Goal: Task Accomplishment & Management: Complete application form

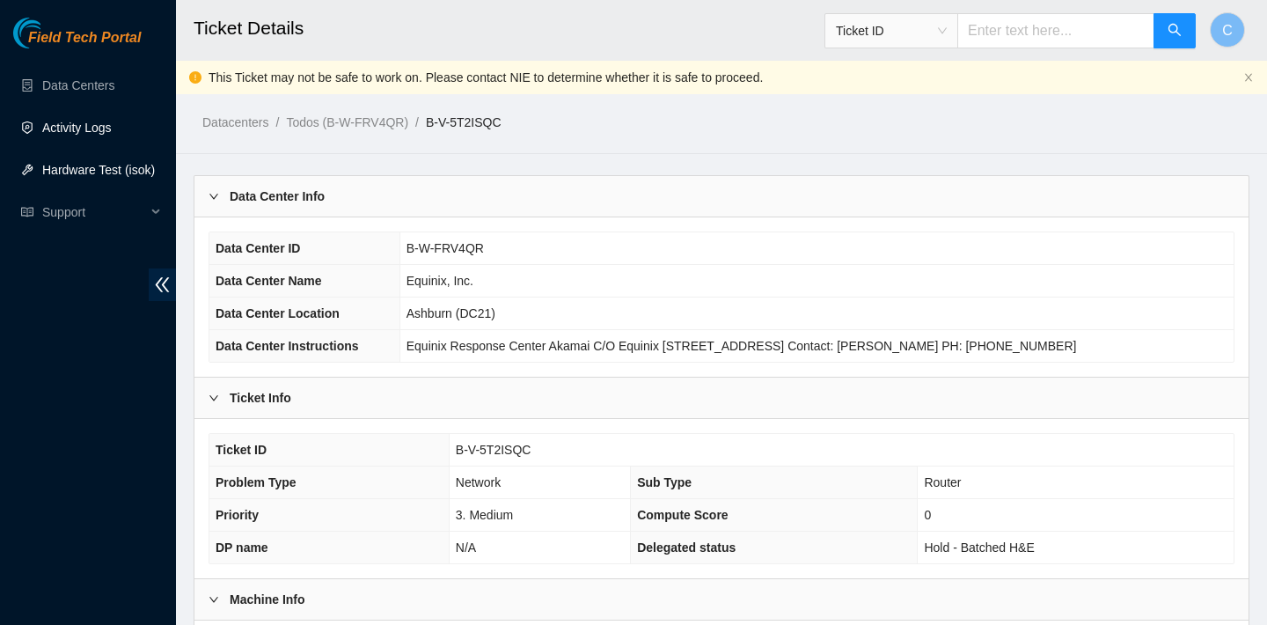
scroll to position [480, 0]
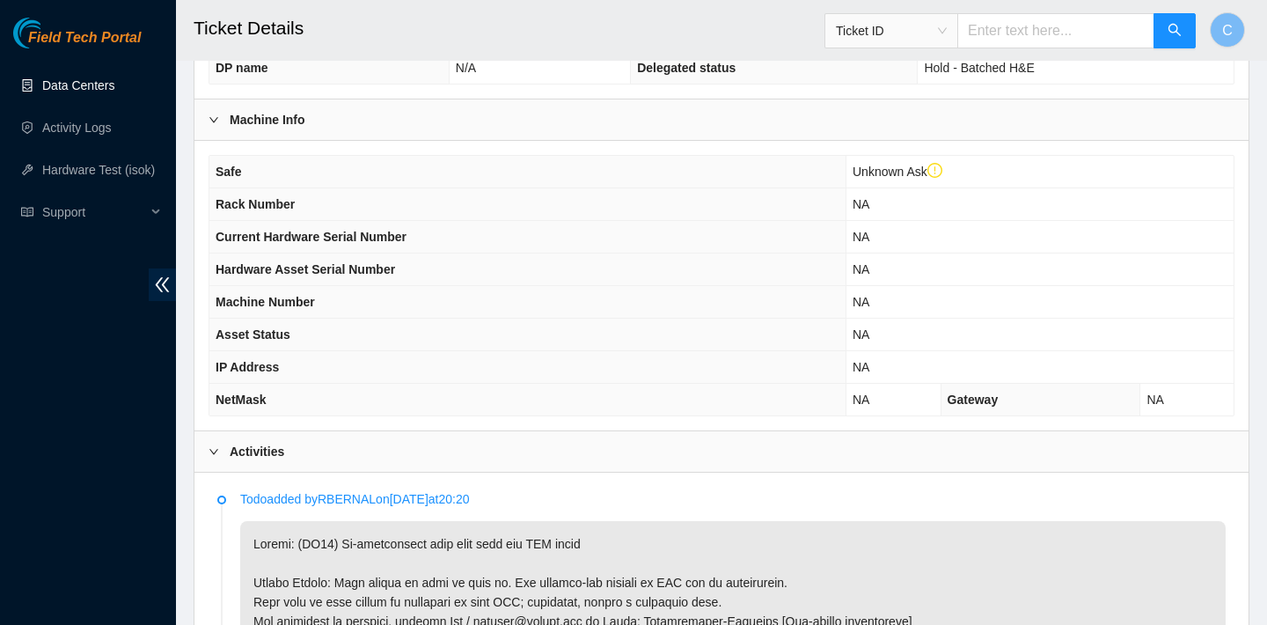
click at [64, 92] on link "Data Centers" at bounding box center [78, 85] width 72 height 14
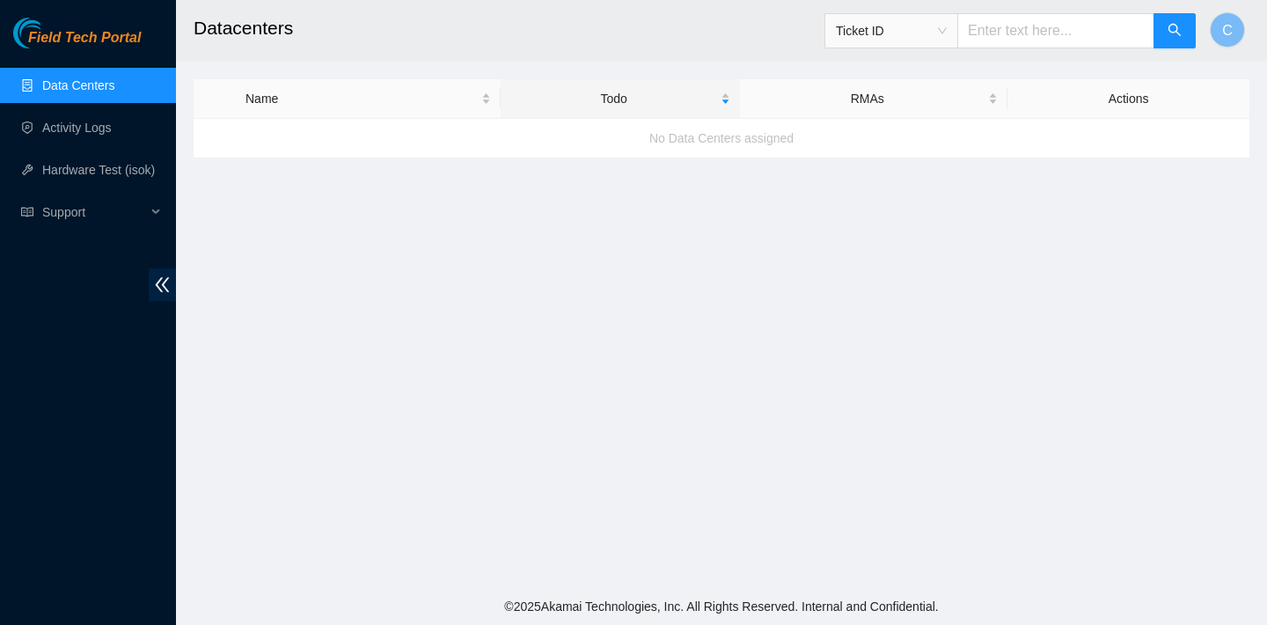
click at [66, 148] on ul "Data Centers Activity Logs Hardware Test (isok) Support" at bounding box center [88, 148] width 176 height 169
click at [62, 135] on link "Activity Logs" at bounding box center [77, 128] width 70 height 14
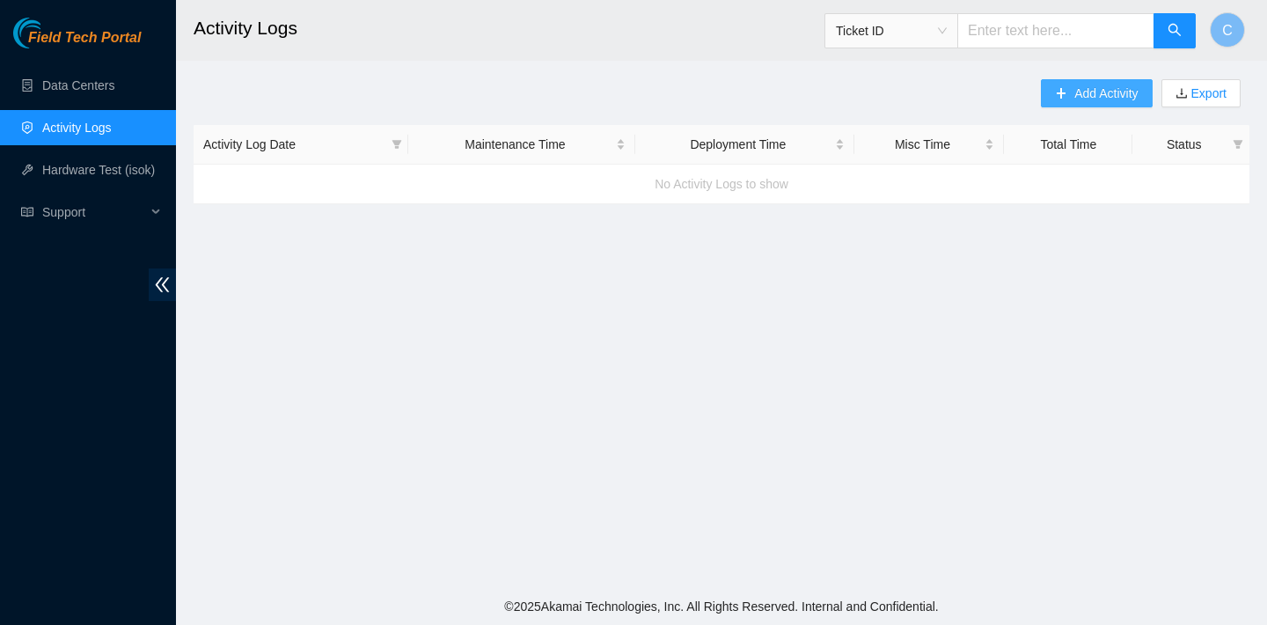
click at [1111, 97] on span "Add Activity" at bounding box center [1105, 93] width 63 height 19
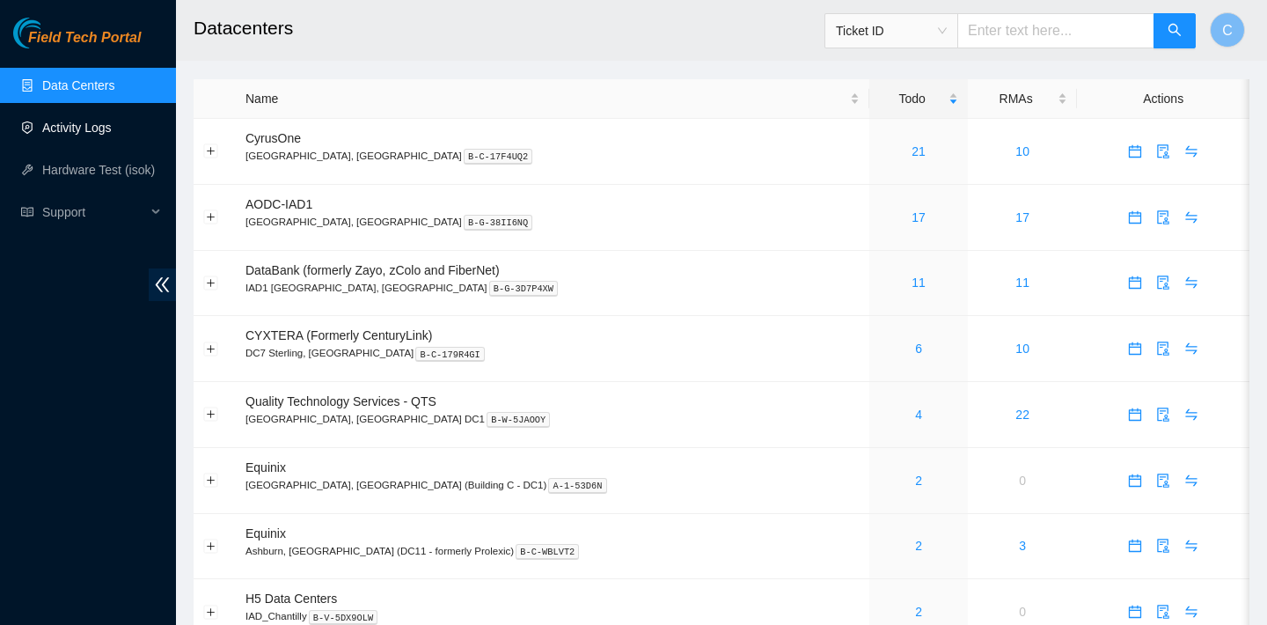
click at [104, 127] on link "Activity Logs" at bounding box center [77, 128] width 70 height 14
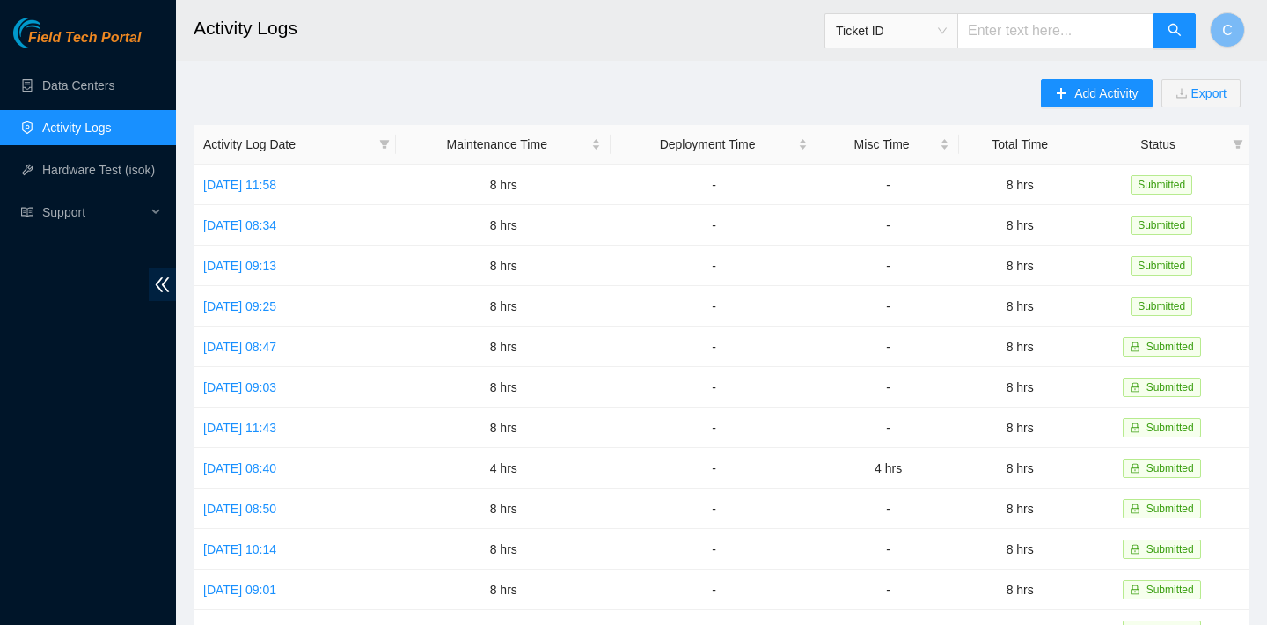
click at [1066, 77] on main "Activity Logs Ticket ID C Add Activity Export Activity Log Date Maintenance Tim…" at bounding box center [721, 524] width 1091 height 1048
click at [1060, 97] on icon "plus" at bounding box center [1061, 93] width 12 height 12
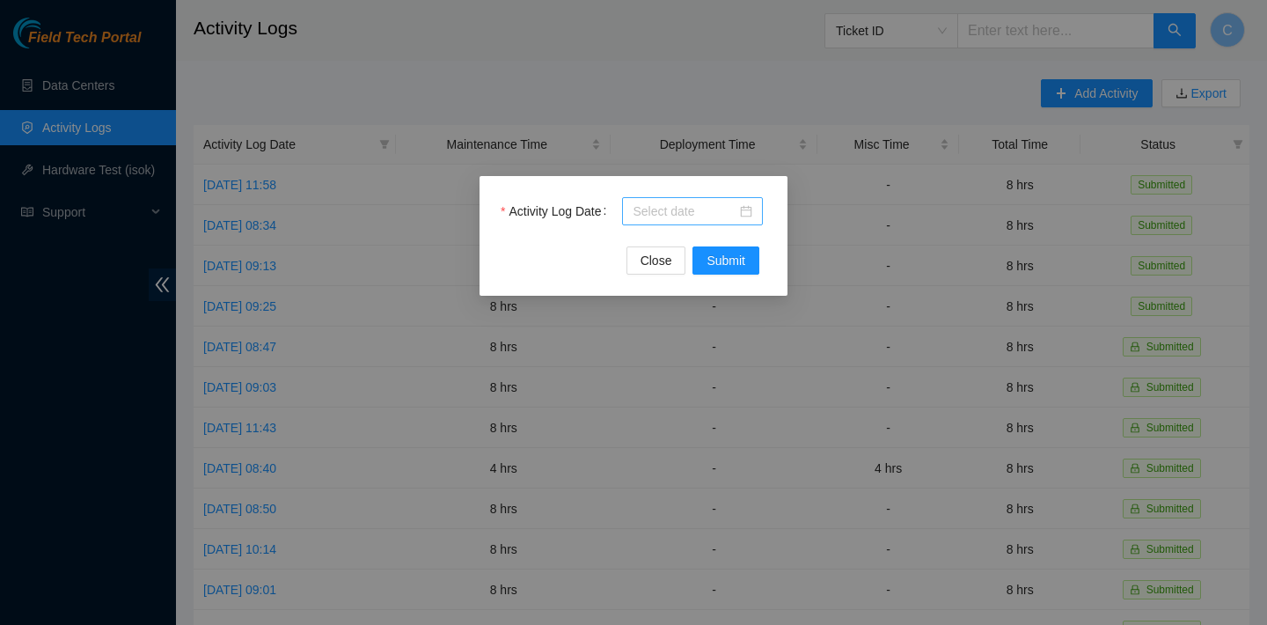
click at [747, 209] on div at bounding box center [693, 211] width 120 height 19
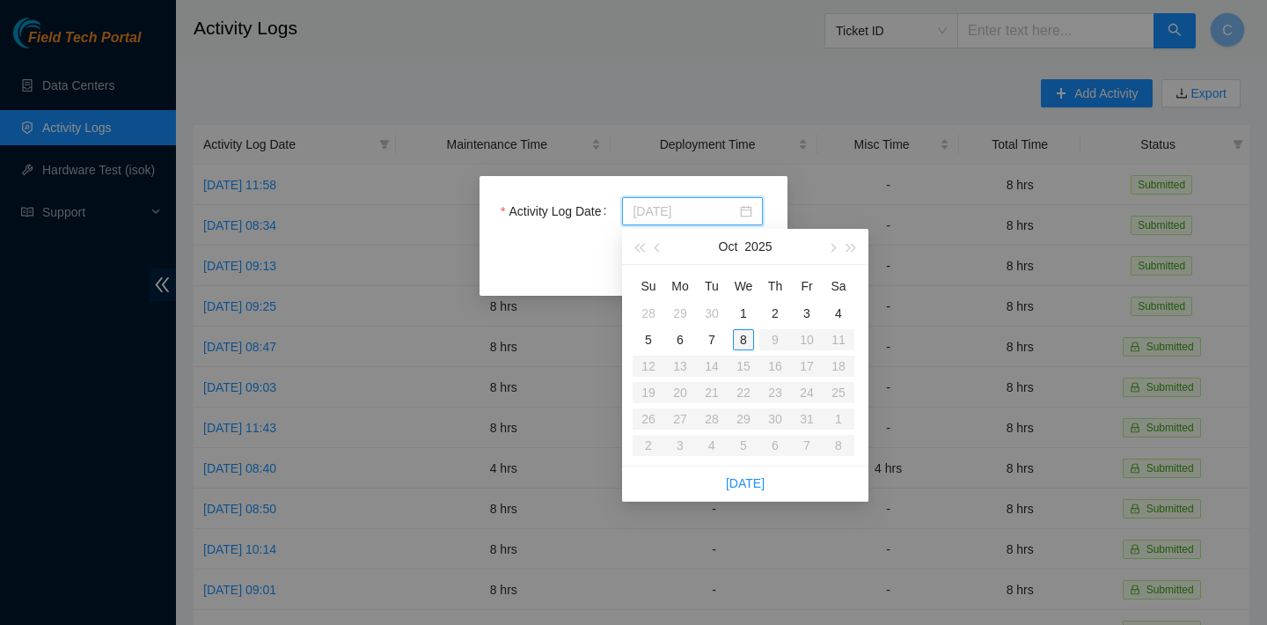
type input "2025-10-08"
click at [740, 333] on div "8" at bounding box center [743, 339] width 21 height 21
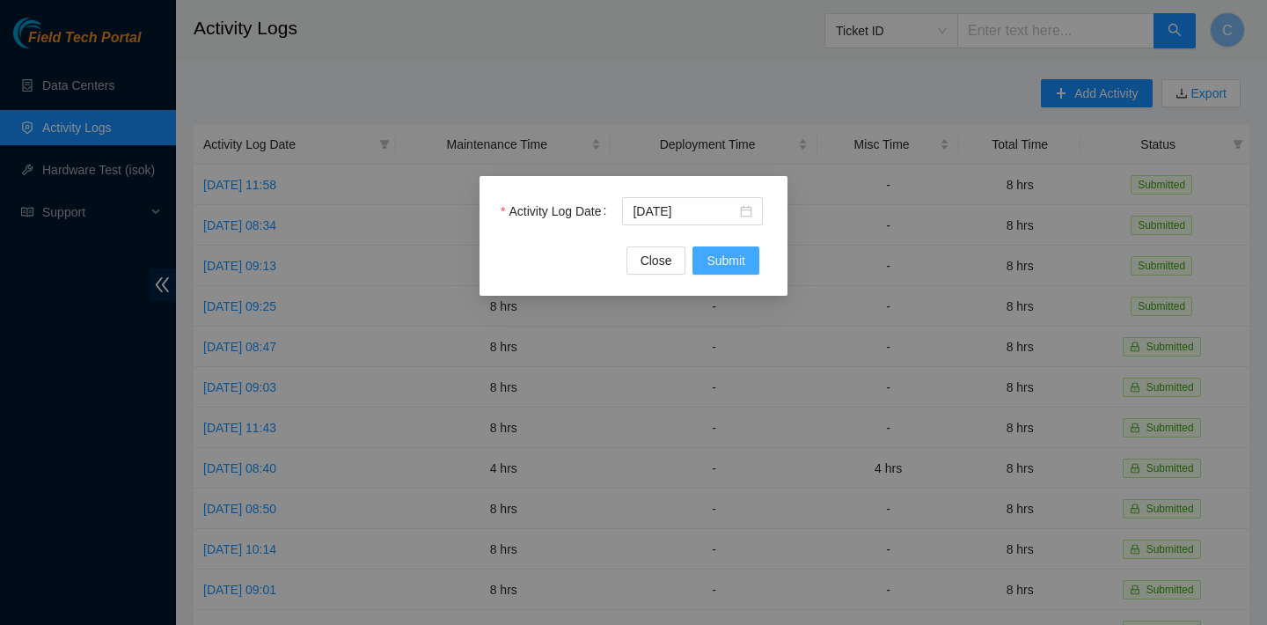
click at [723, 260] on span "Submit" at bounding box center [726, 260] width 39 height 19
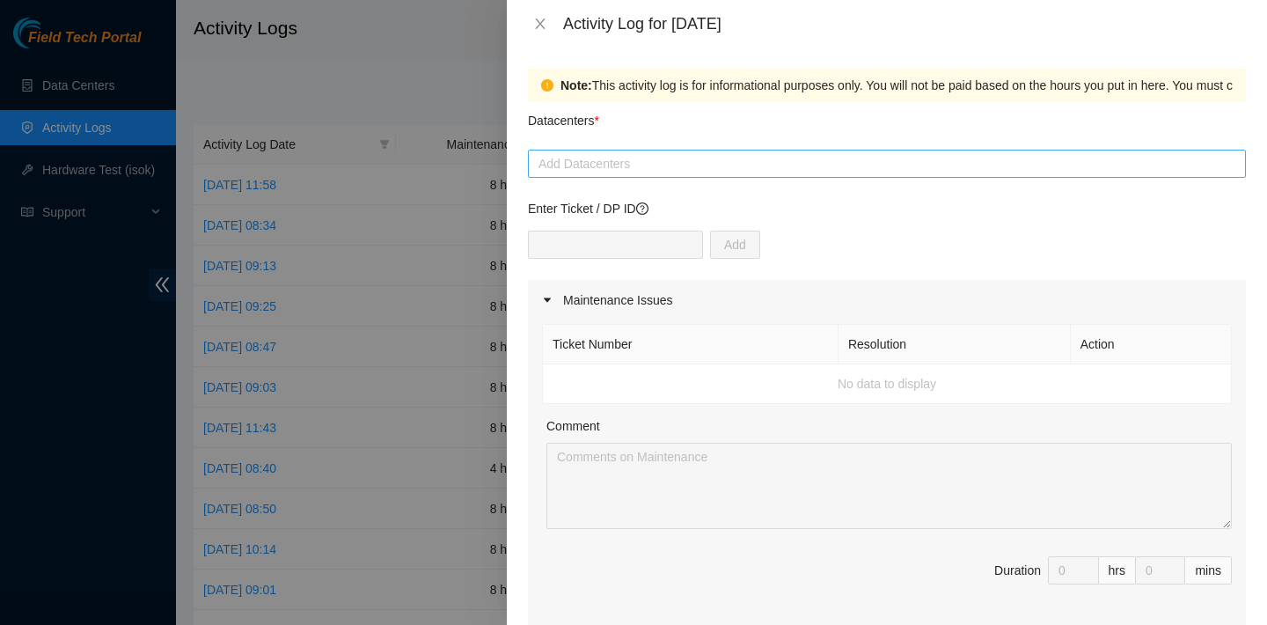
click at [685, 170] on div at bounding box center [886, 163] width 709 height 21
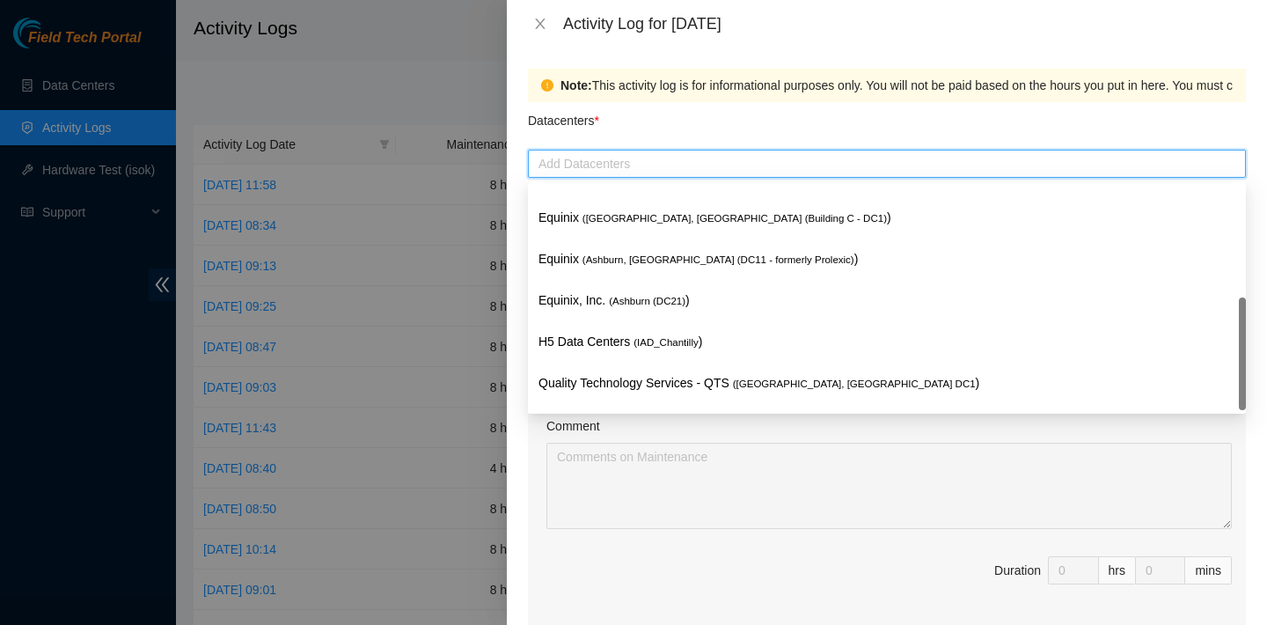
scroll to position [229, 0]
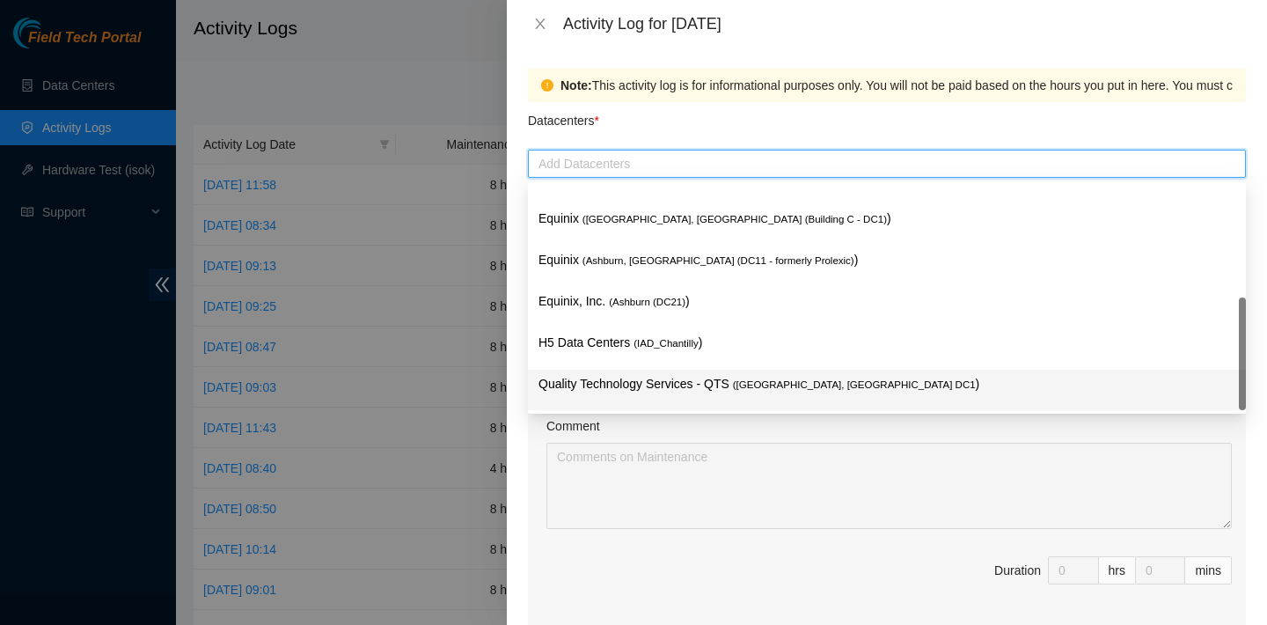
click at [636, 380] on p "Quality Technology Services - QTS ( Ashburn, VA DC1 )" at bounding box center [887, 384] width 697 height 20
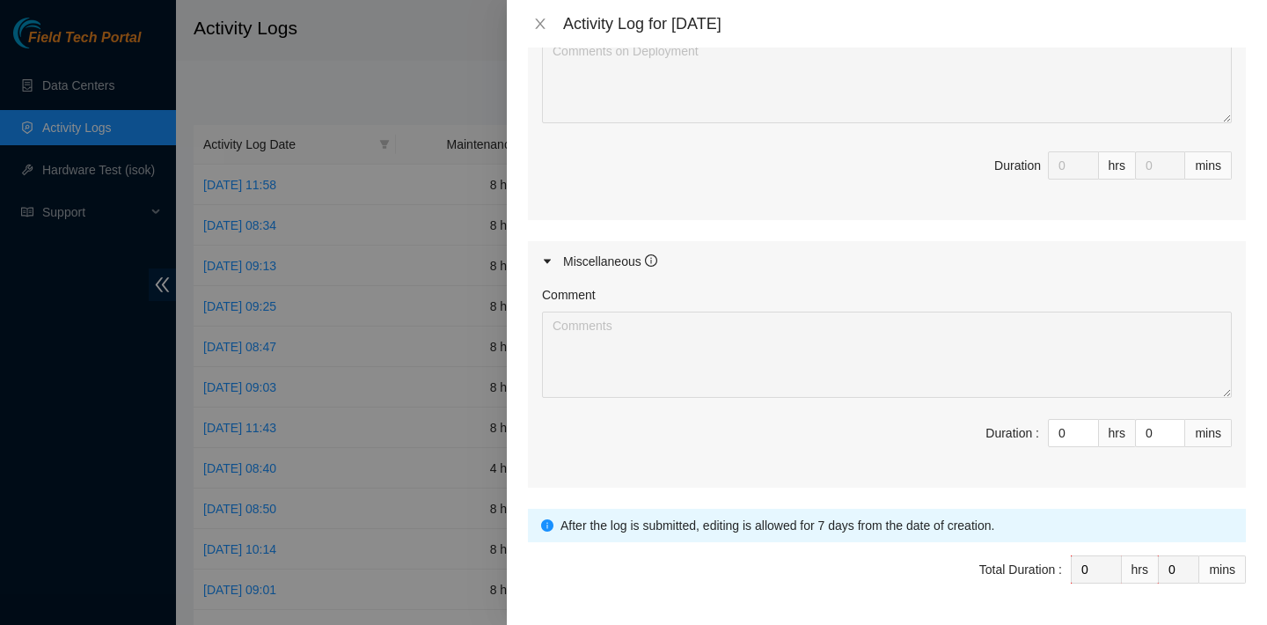
scroll to position [826, 0]
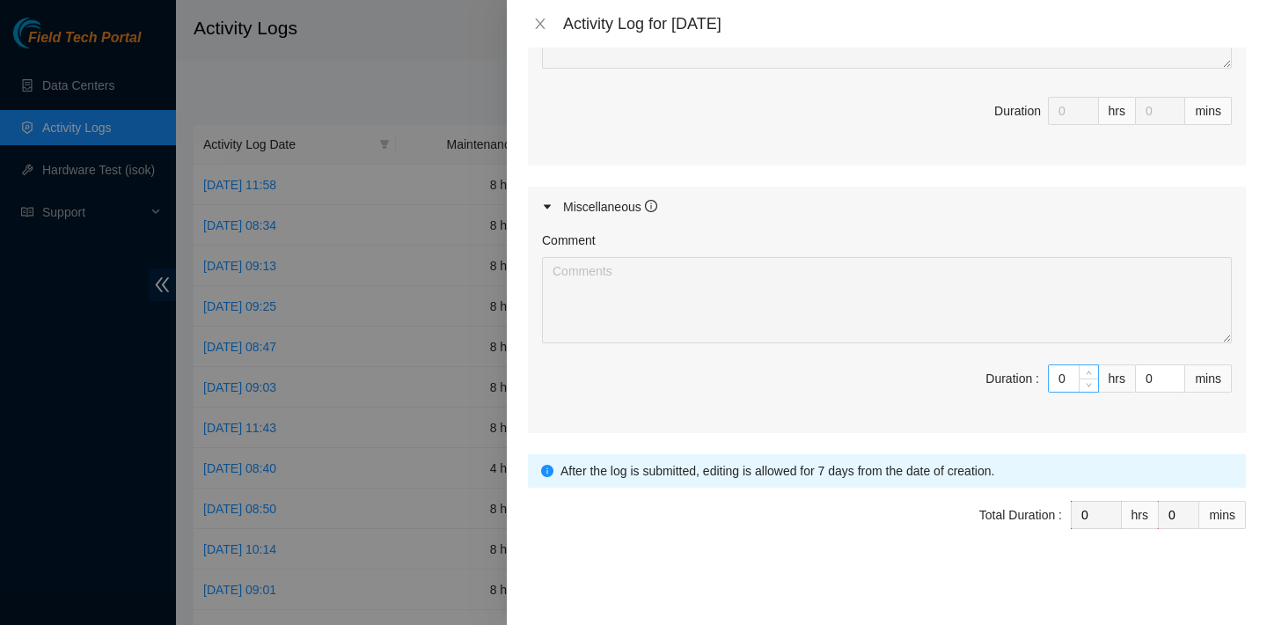
click at [1070, 380] on input "0" at bounding box center [1073, 378] width 49 height 26
type input "1"
click at [1092, 370] on span "up" at bounding box center [1089, 374] width 11 height 11
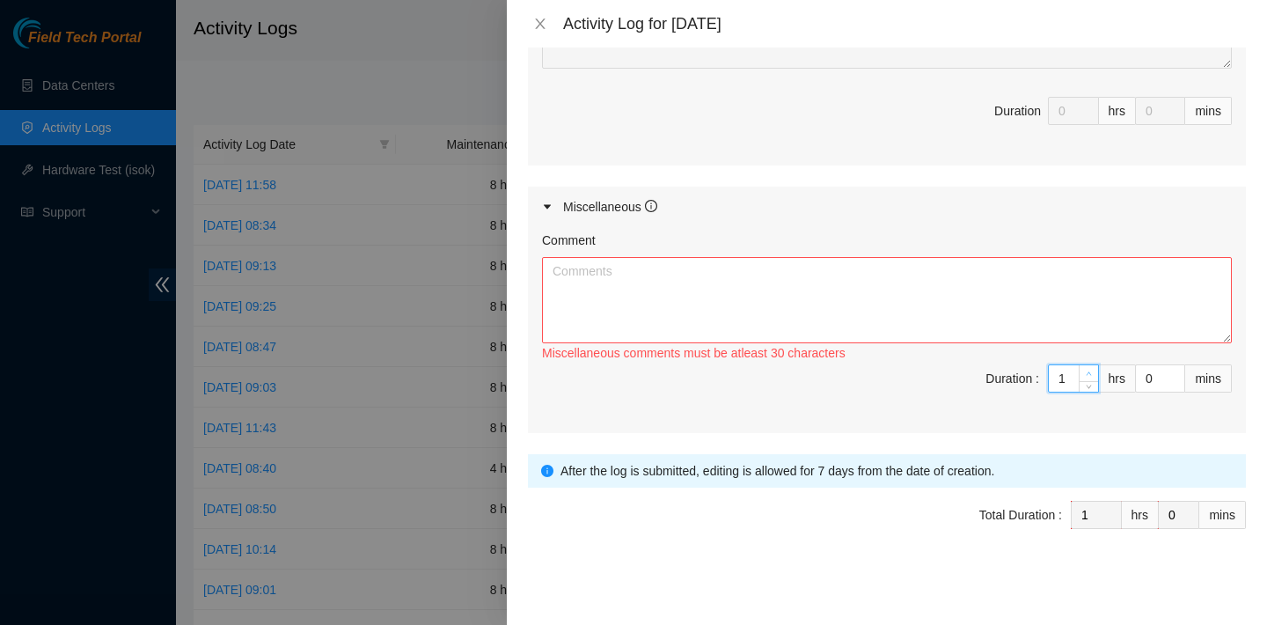
type input "2"
click at [1092, 370] on span "up" at bounding box center [1089, 374] width 11 height 11
type input "3"
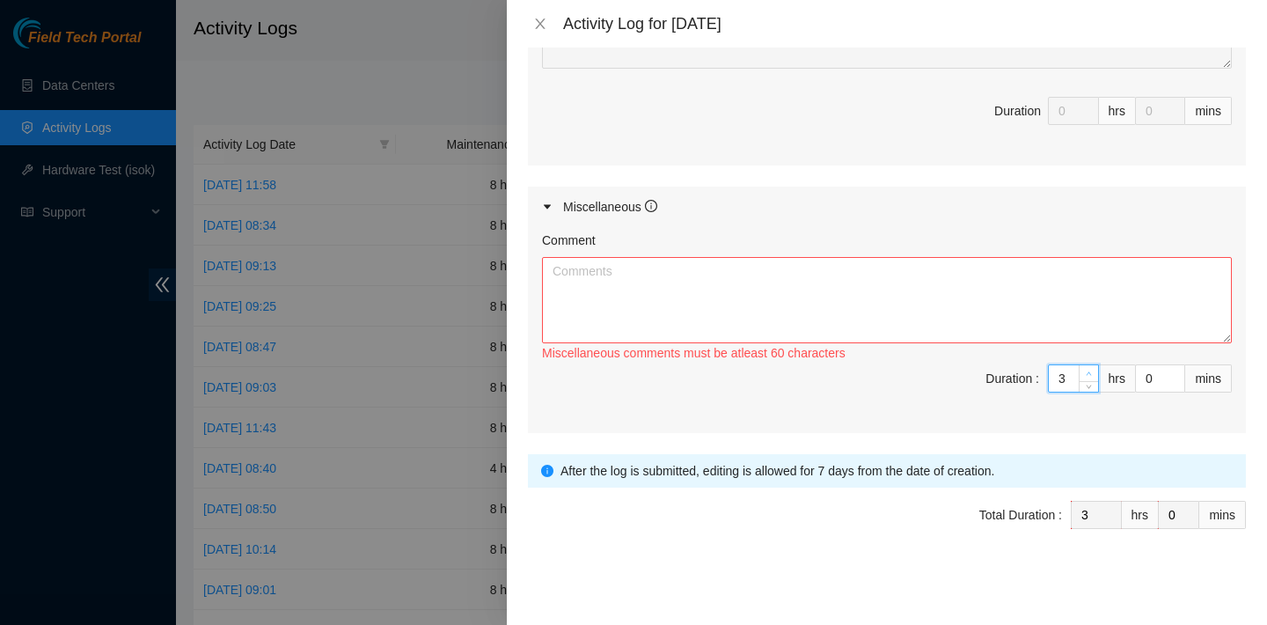
click at [1092, 370] on span "up" at bounding box center [1089, 374] width 11 height 11
type input "4"
click at [1092, 370] on span "up" at bounding box center [1089, 374] width 11 height 11
type input "5"
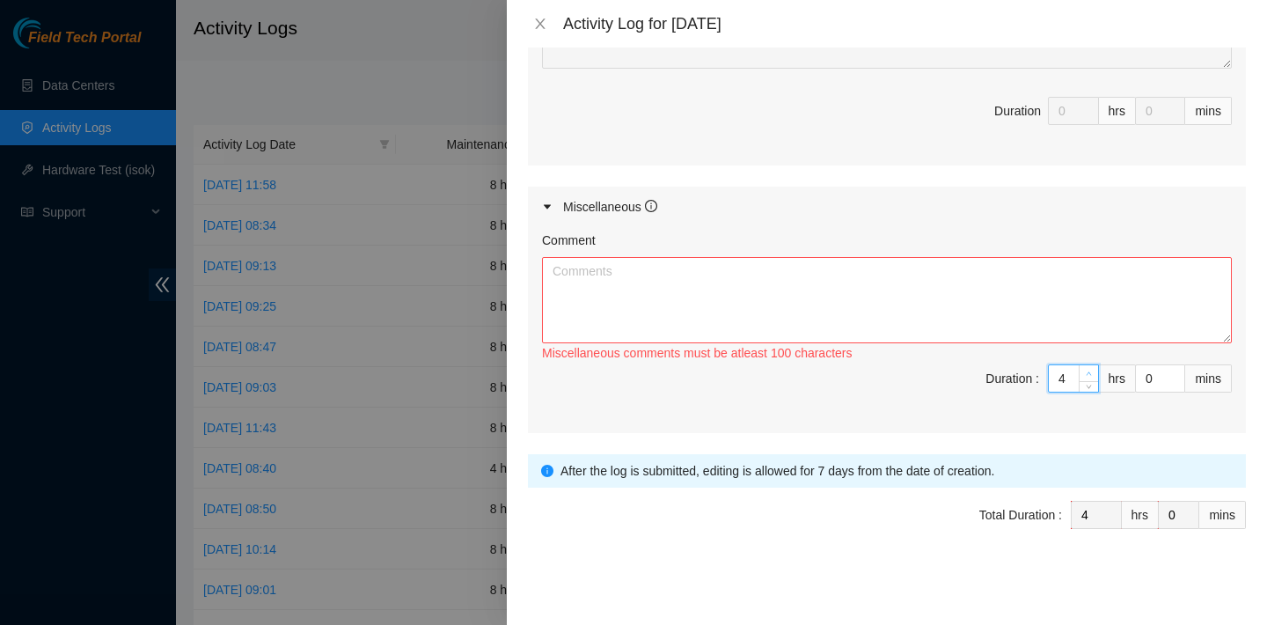
type input "5"
click at [1092, 370] on span "up" at bounding box center [1089, 374] width 11 height 11
type input "6"
click at [1092, 370] on span "up" at bounding box center [1089, 374] width 11 height 11
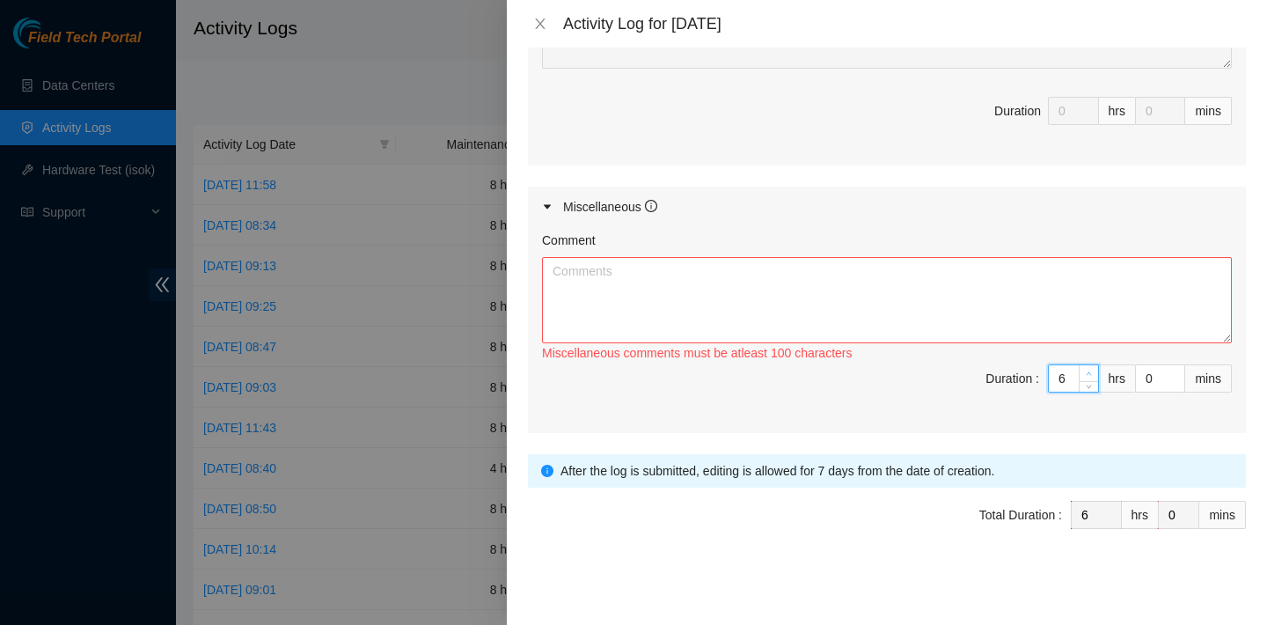
type input "7"
click at [1092, 370] on span "up" at bounding box center [1089, 374] width 11 height 11
type input "8"
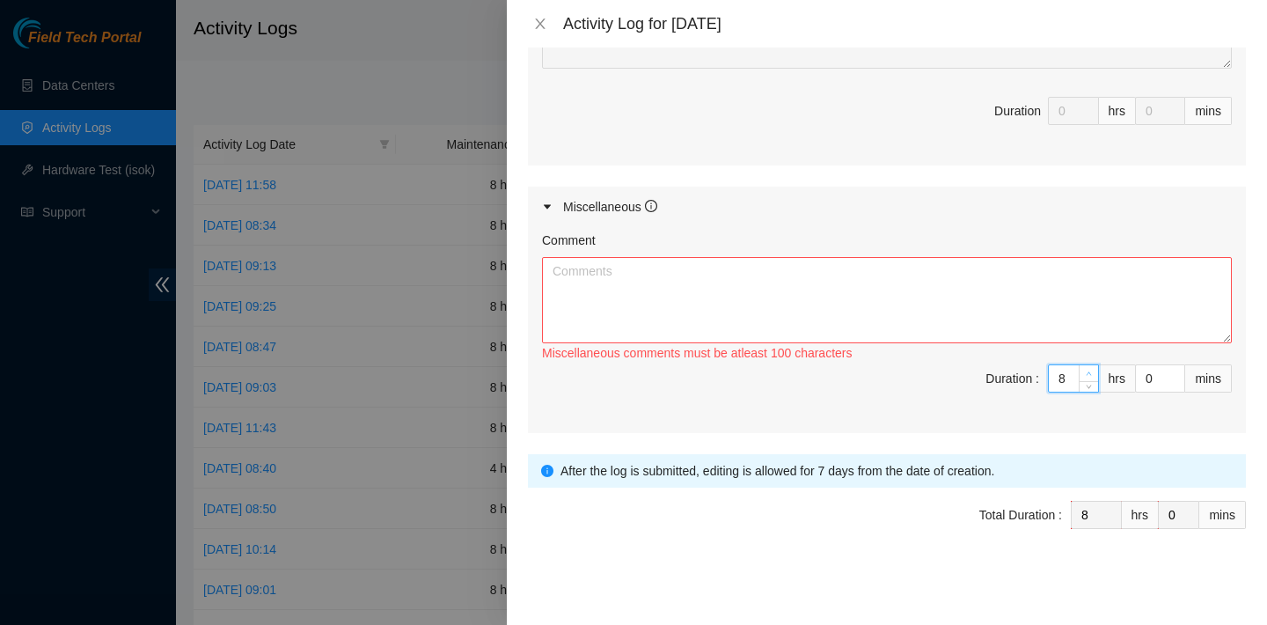
click at [1092, 370] on span "up" at bounding box center [1089, 374] width 11 height 11
click at [949, 281] on textarea "Comment" at bounding box center [887, 300] width 690 height 86
paste textarea "Please pre-run the following fibers – connecting the groove side but leaving th…"
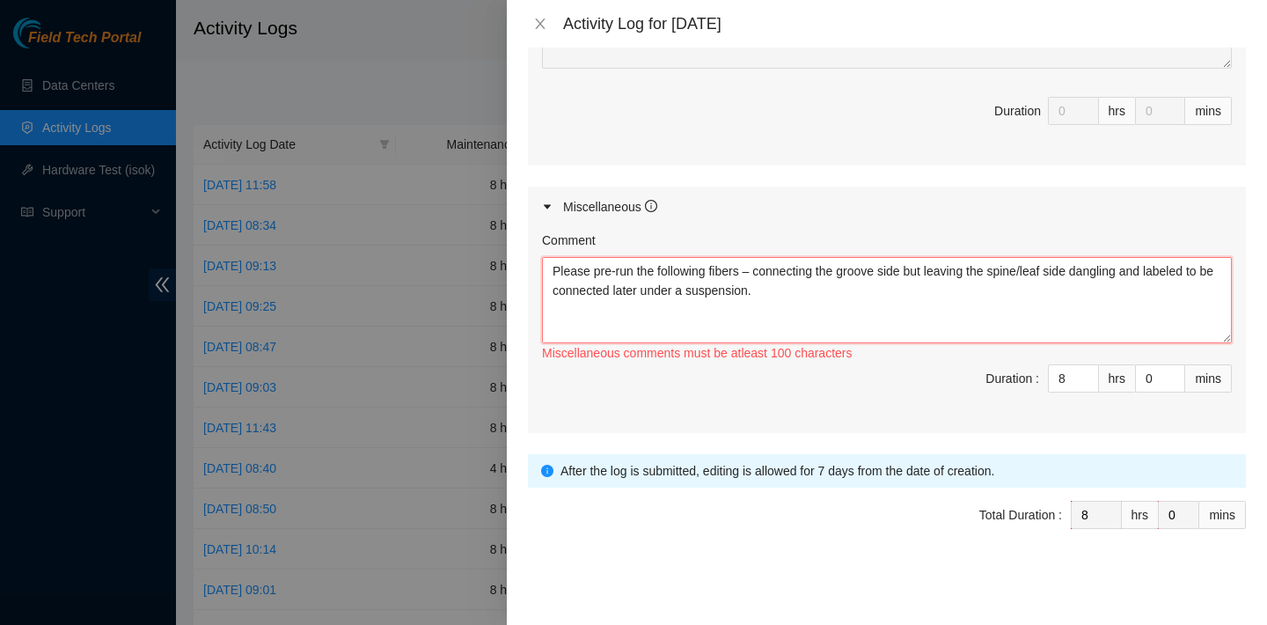
scroll to position [91, 0]
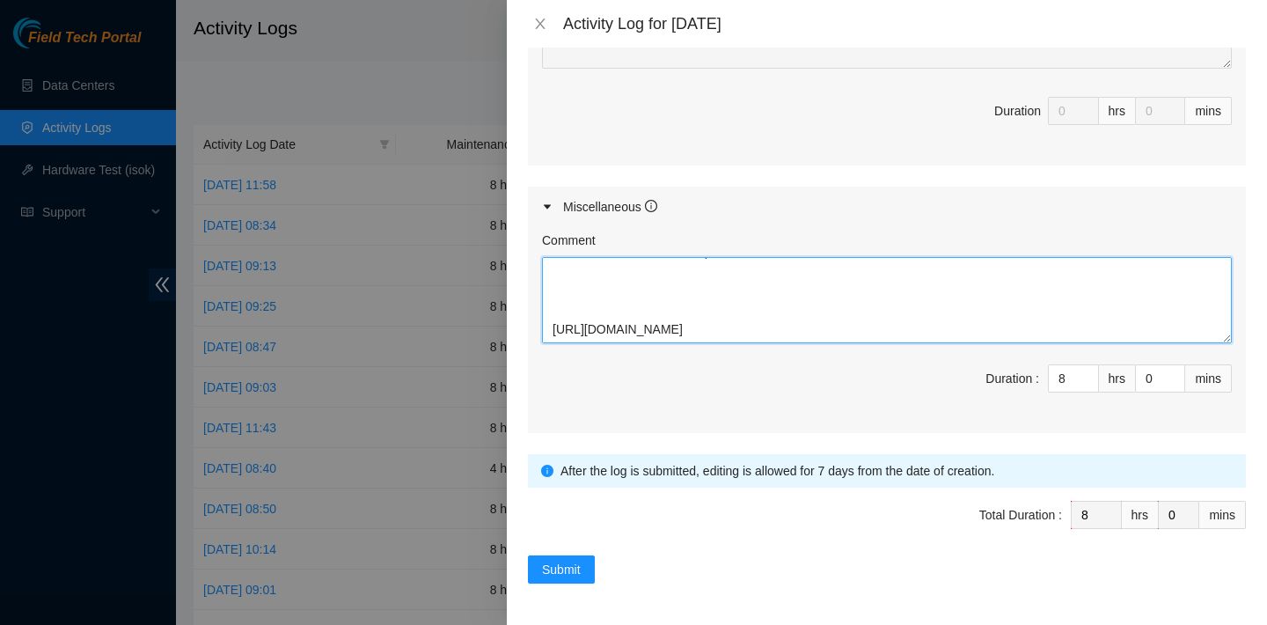
paste textarea "Please remove the following fibers. They are safe to unplug at the border side.…"
click at [554, 277] on textarea "Comment" at bounding box center [887, 300] width 690 height 86
click at [552, 312] on textarea "Comment" at bounding box center [887, 300] width 690 height 86
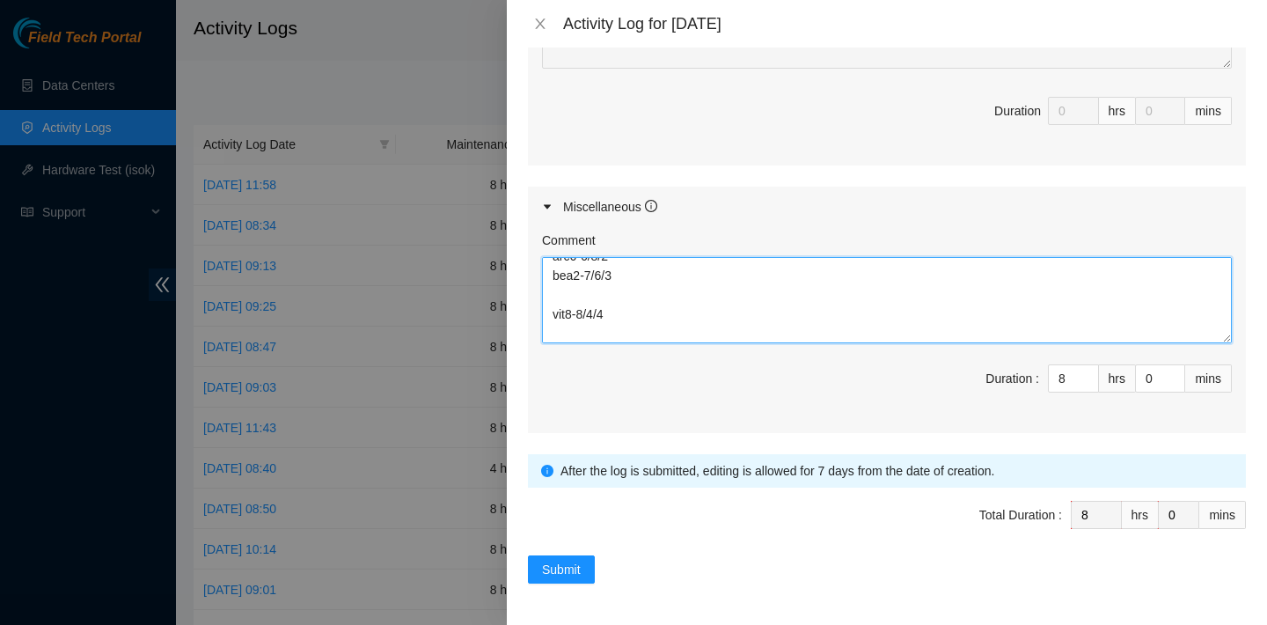
click at [553, 332] on textarea "Comment" at bounding box center [887, 300] width 690 height 86
click at [556, 294] on textarea "Comment" at bounding box center [887, 300] width 690 height 86
click at [550, 312] on textarea "Comment" at bounding box center [887, 300] width 690 height 86
click at [555, 291] on textarea "Comment" at bounding box center [887, 300] width 690 height 86
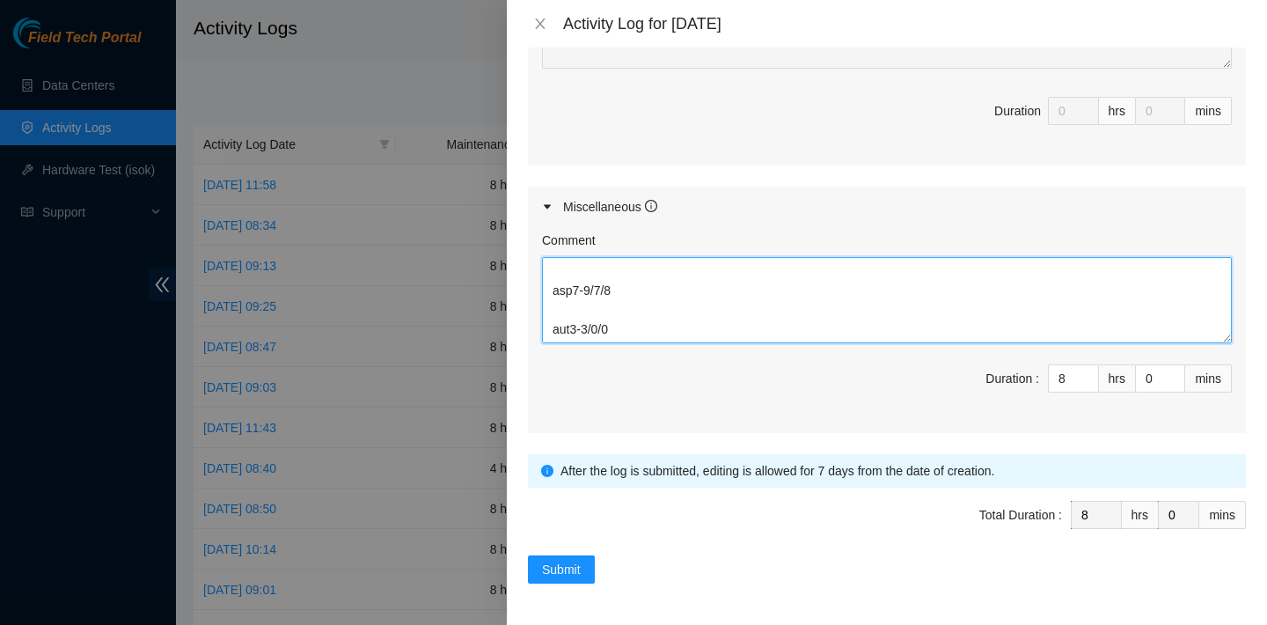
scroll to position [1014, 0]
click at [558, 324] on textarea "Comment" at bounding box center [887, 300] width 690 height 86
click at [553, 290] on textarea "Comment" at bounding box center [887, 300] width 690 height 86
click at [561, 291] on textarea "Comment" at bounding box center [887, 300] width 690 height 86
click at [560, 329] on textarea "Comment" at bounding box center [887, 300] width 690 height 86
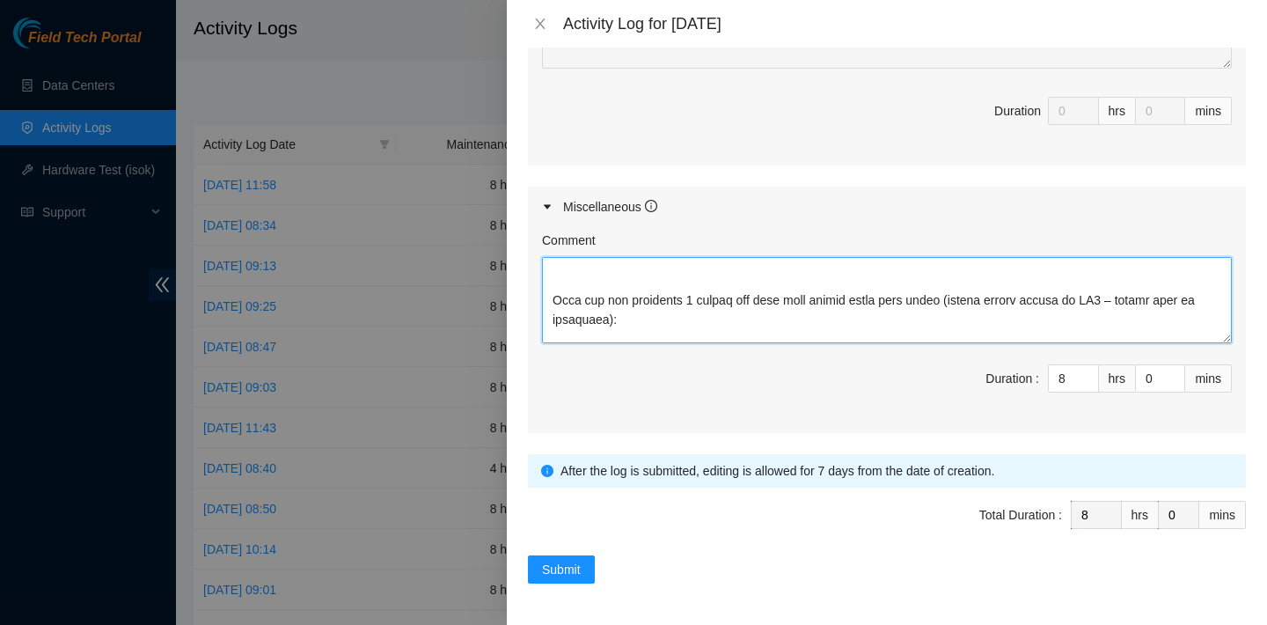
scroll to position [727, 0]
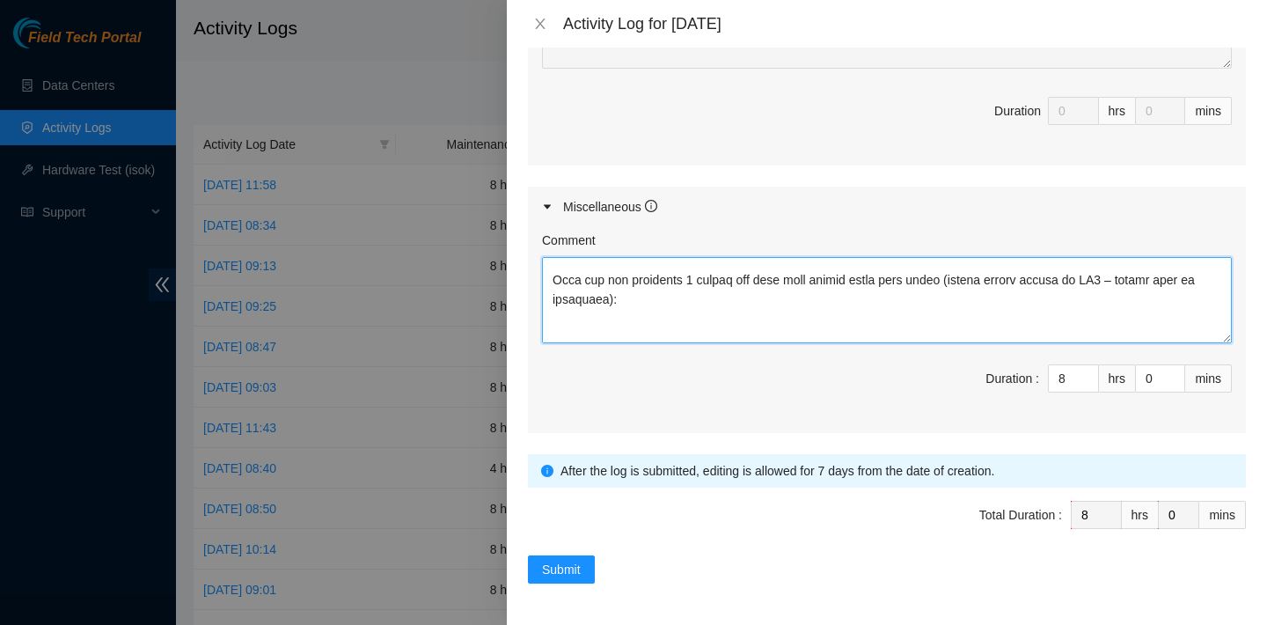
click at [560, 275] on textarea "Comment" at bounding box center [887, 300] width 690 height 86
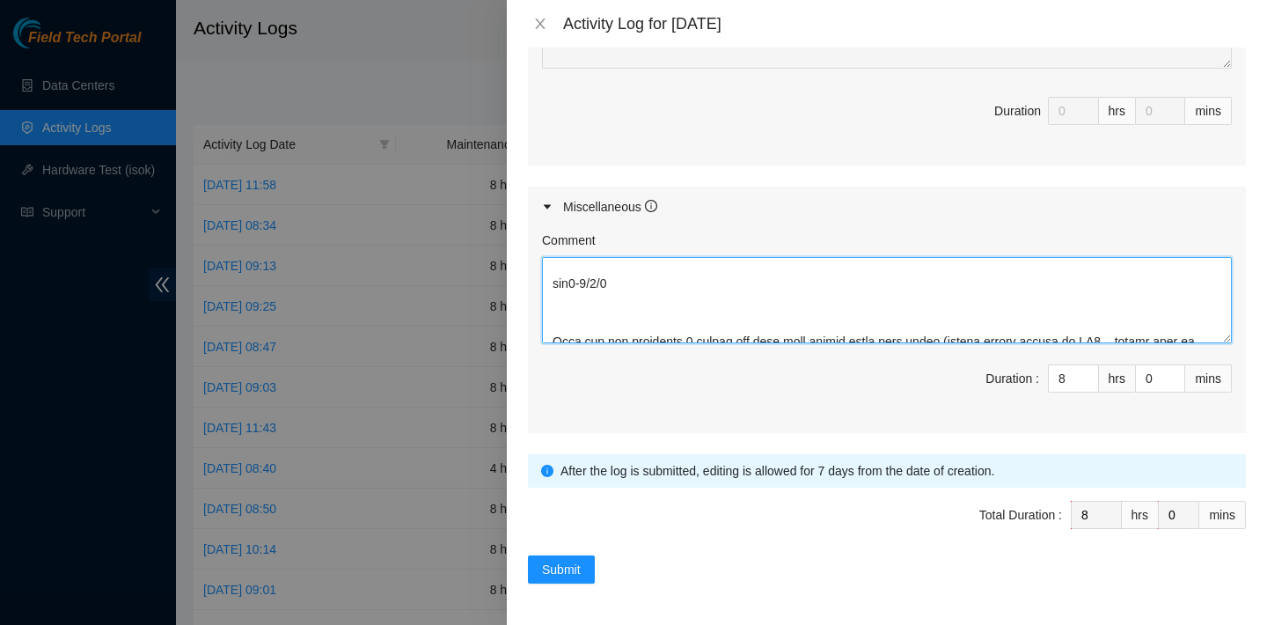
scroll to position [640, 0]
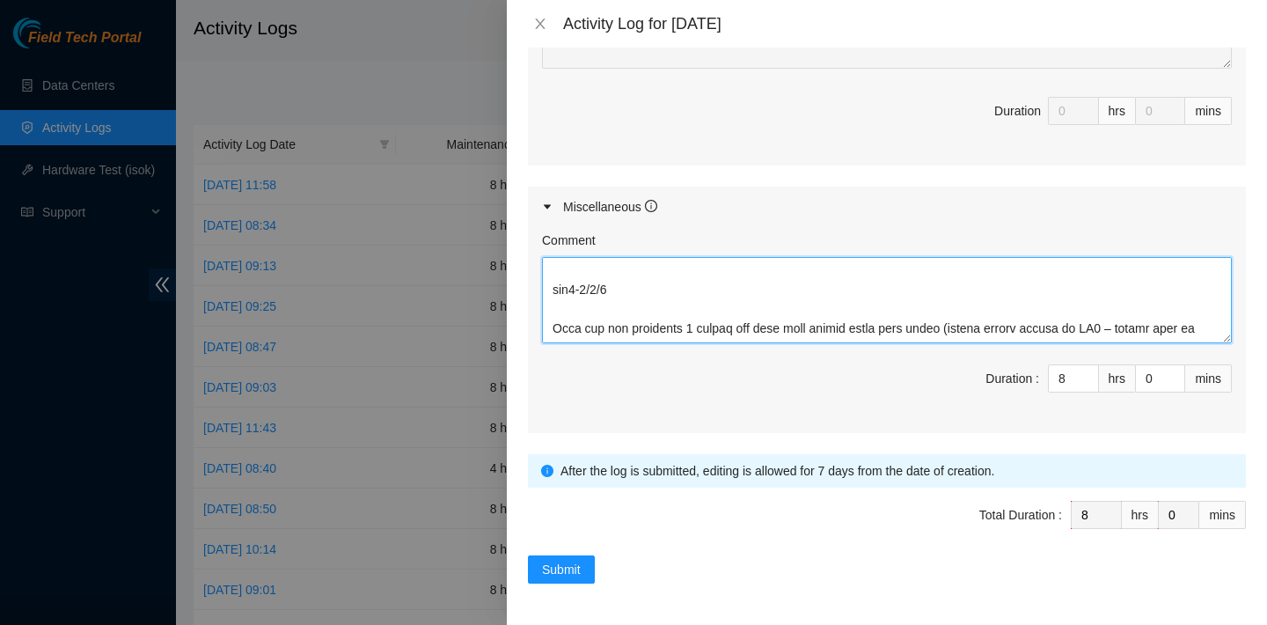
click at [557, 304] on textarea "Comment" at bounding box center [887, 300] width 690 height 86
click at [550, 293] on textarea "Comment" at bounding box center [887, 300] width 690 height 86
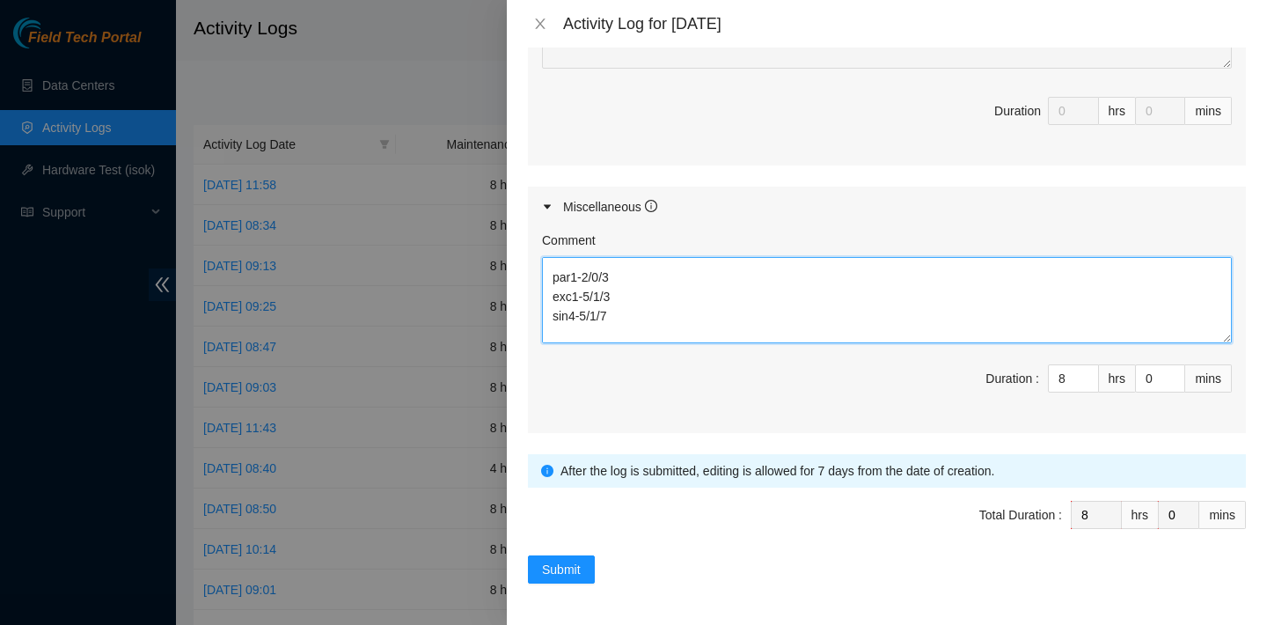
click at [553, 297] on textarea "Comment" at bounding box center [887, 300] width 690 height 86
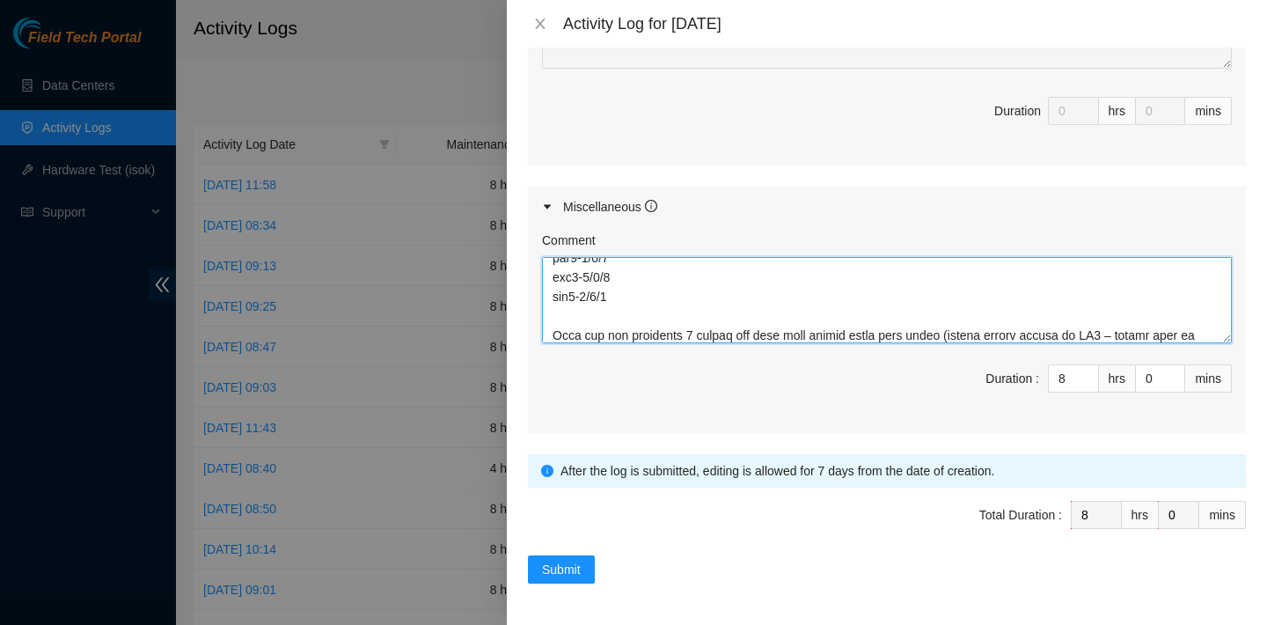
scroll to position [555, 0]
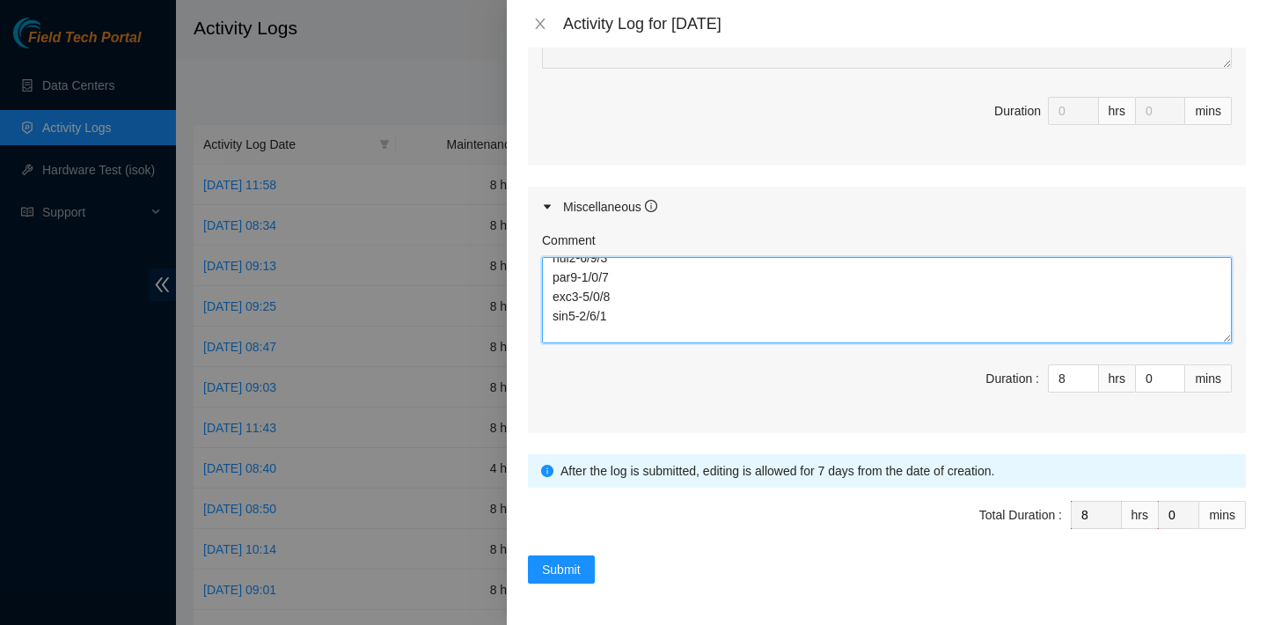
click at [561, 270] on textarea "Comment" at bounding box center [887, 300] width 690 height 86
click at [558, 290] on textarea "Comment" at bounding box center [887, 300] width 690 height 86
click at [563, 333] on textarea "Comment" at bounding box center [887, 300] width 690 height 86
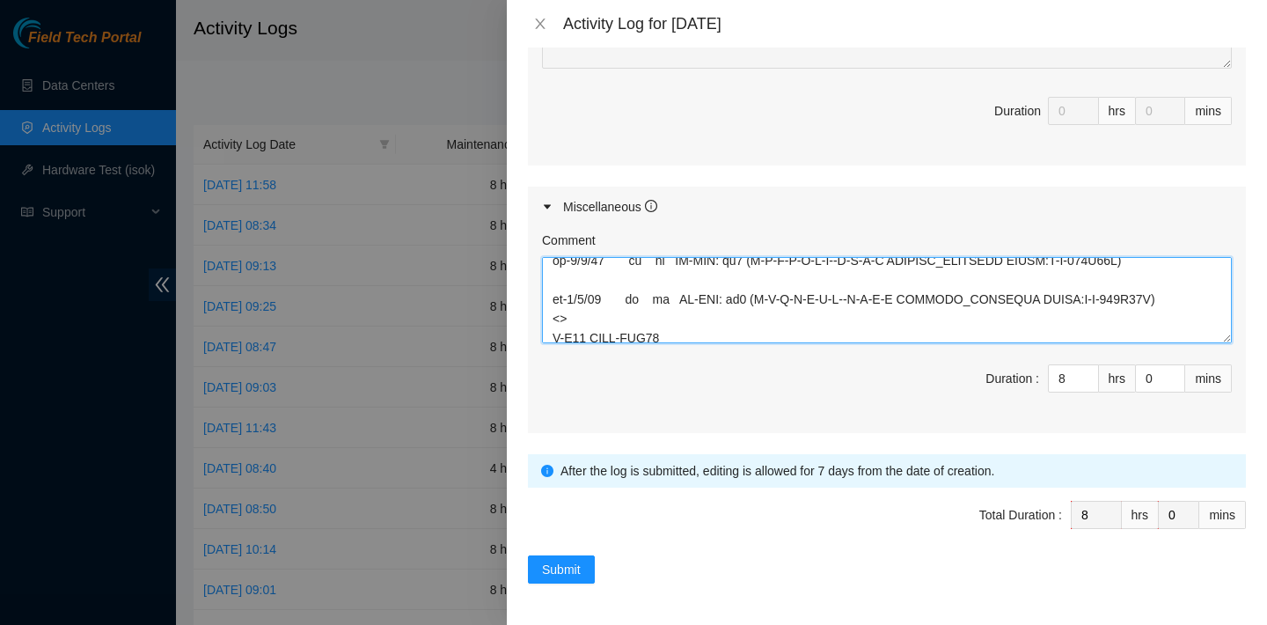
click at [561, 320] on textarea "Comment" at bounding box center [887, 300] width 690 height 86
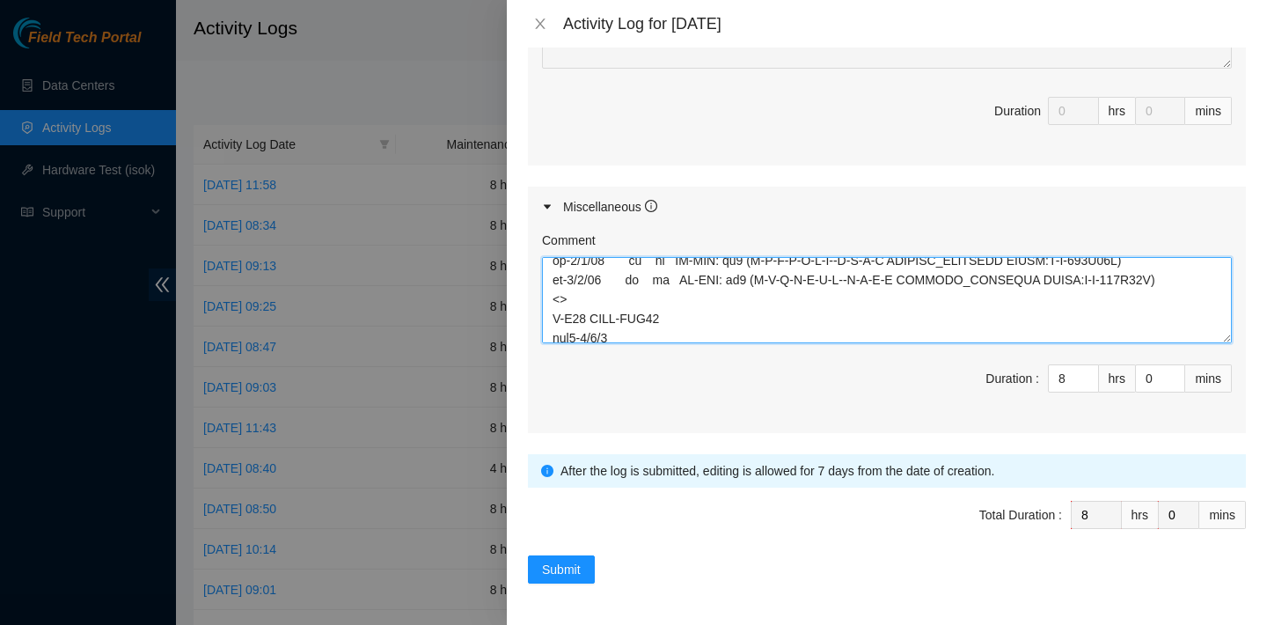
click at [561, 275] on textarea "Comment" at bounding box center [887, 300] width 690 height 86
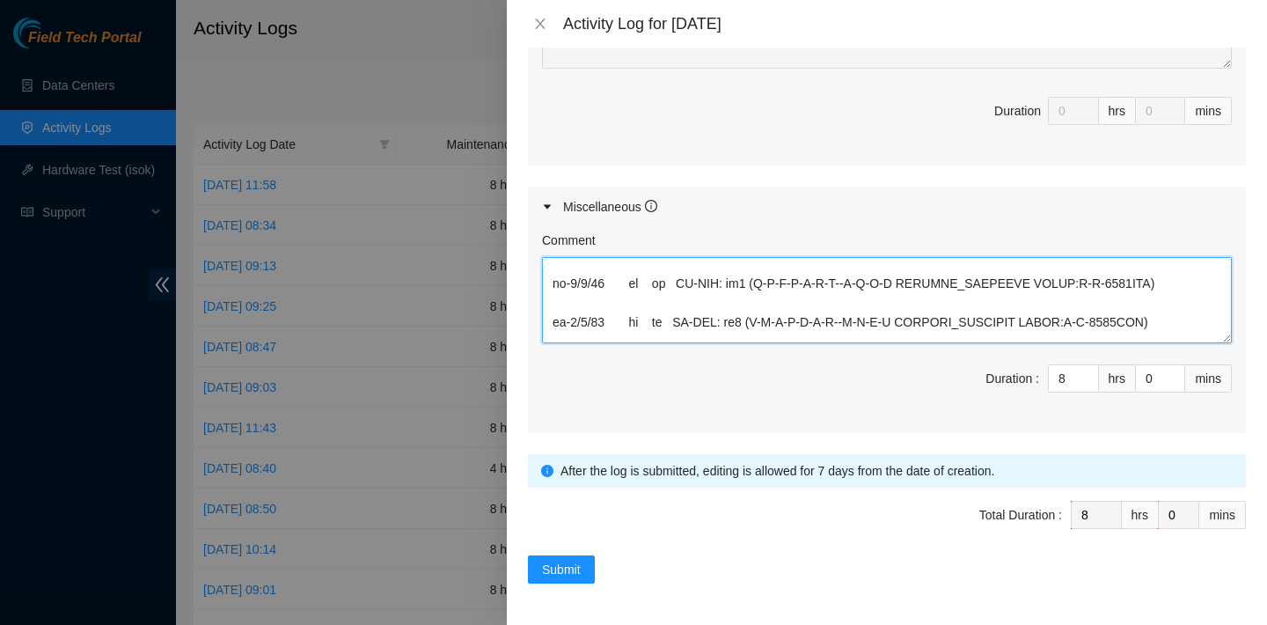
scroll to position [300, 0]
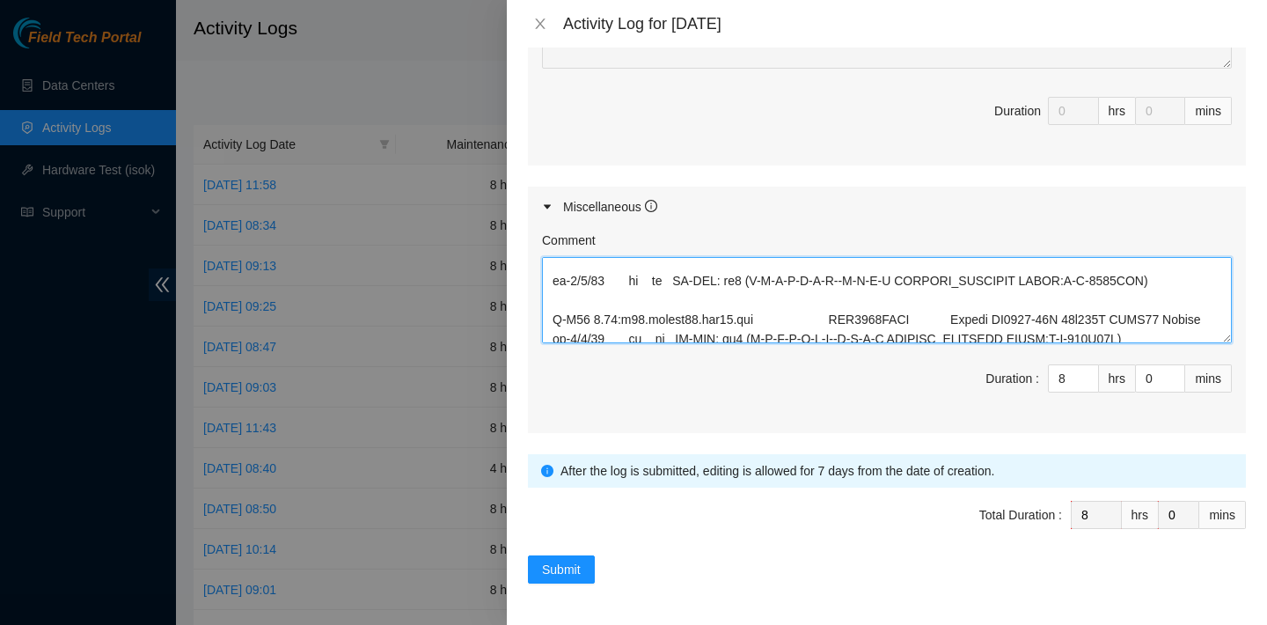
click at [558, 318] on textarea "Comment" at bounding box center [887, 300] width 690 height 86
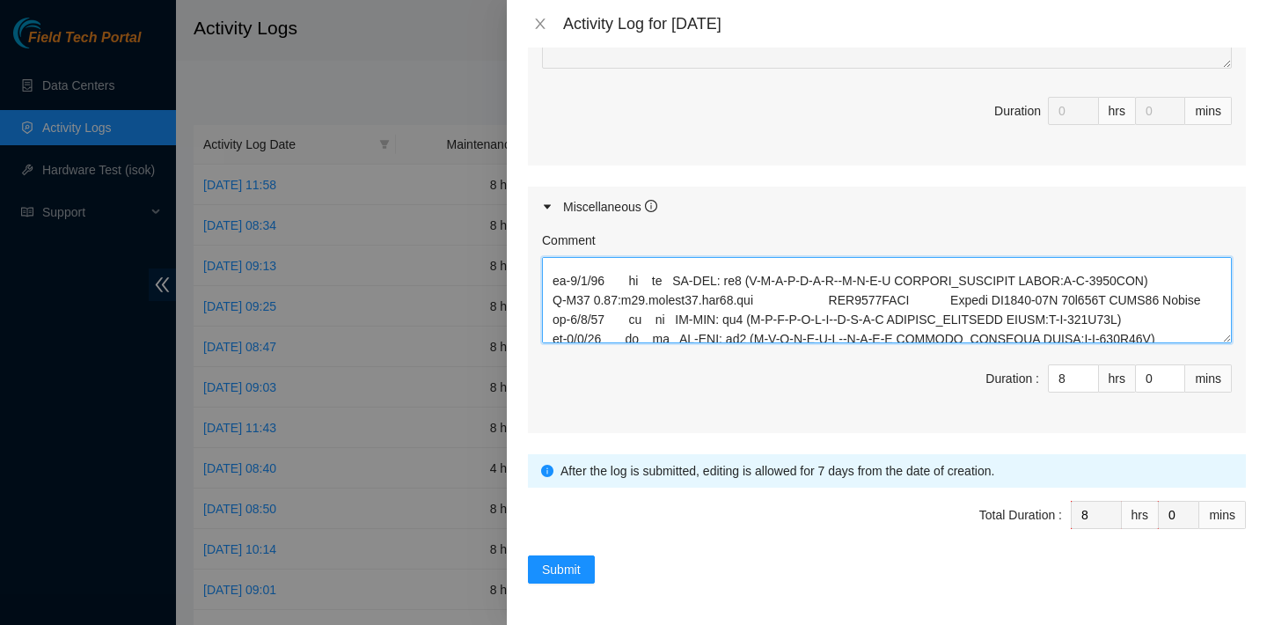
click at [559, 277] on textarea "Comment" at bounding box center [887, 300] width 690 height 86
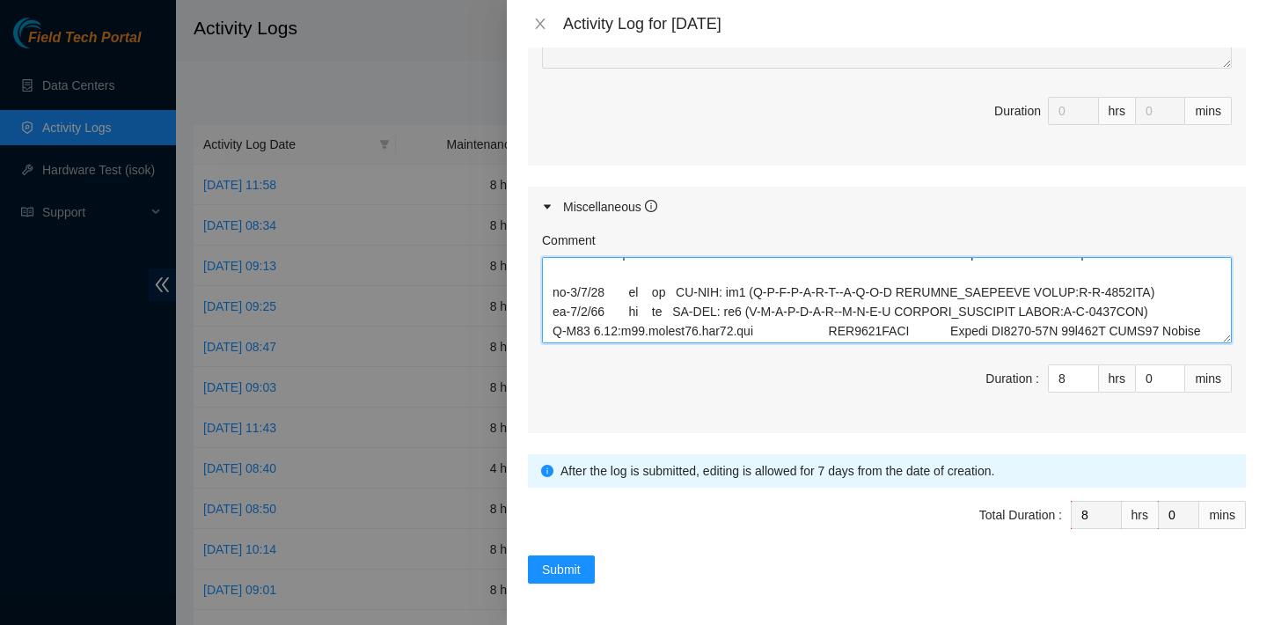
click at [566, 291] on textarea "Comment" at bounding box center [887, 300] width 690 height 86
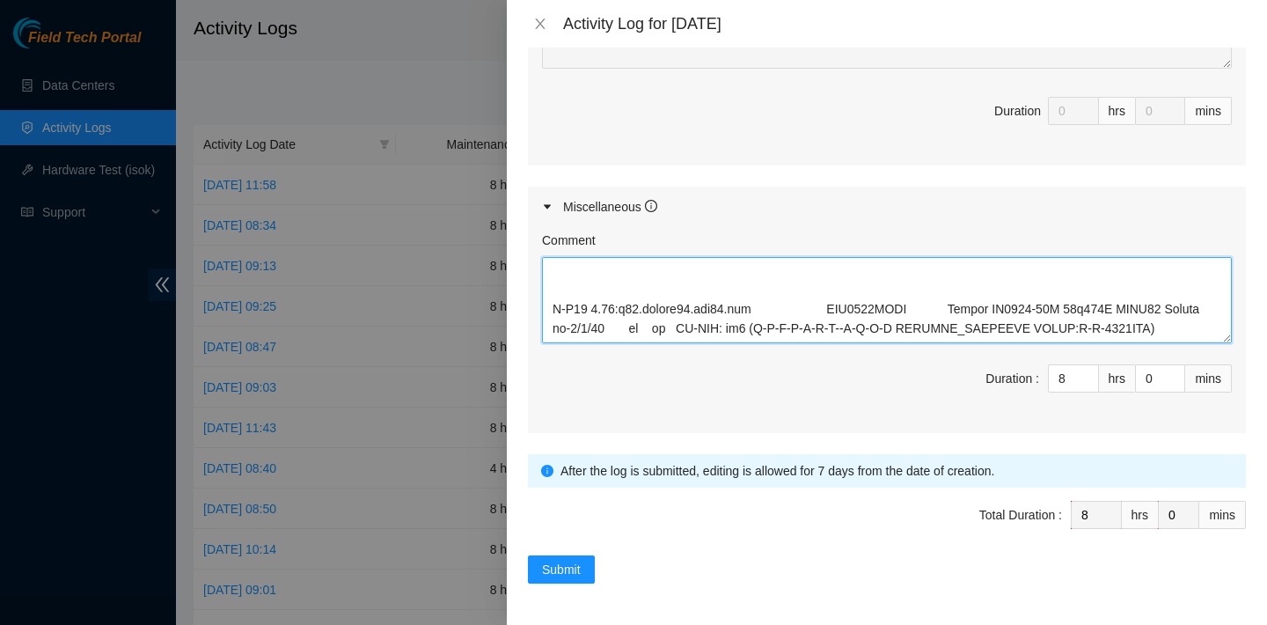
click at [558, 278] on textarea "Comment" at bounding box center [887, 300] width 690 height 86
click at [554, 293] on textarea "Comment" at bounding box center [887, 300] width 690 height 86
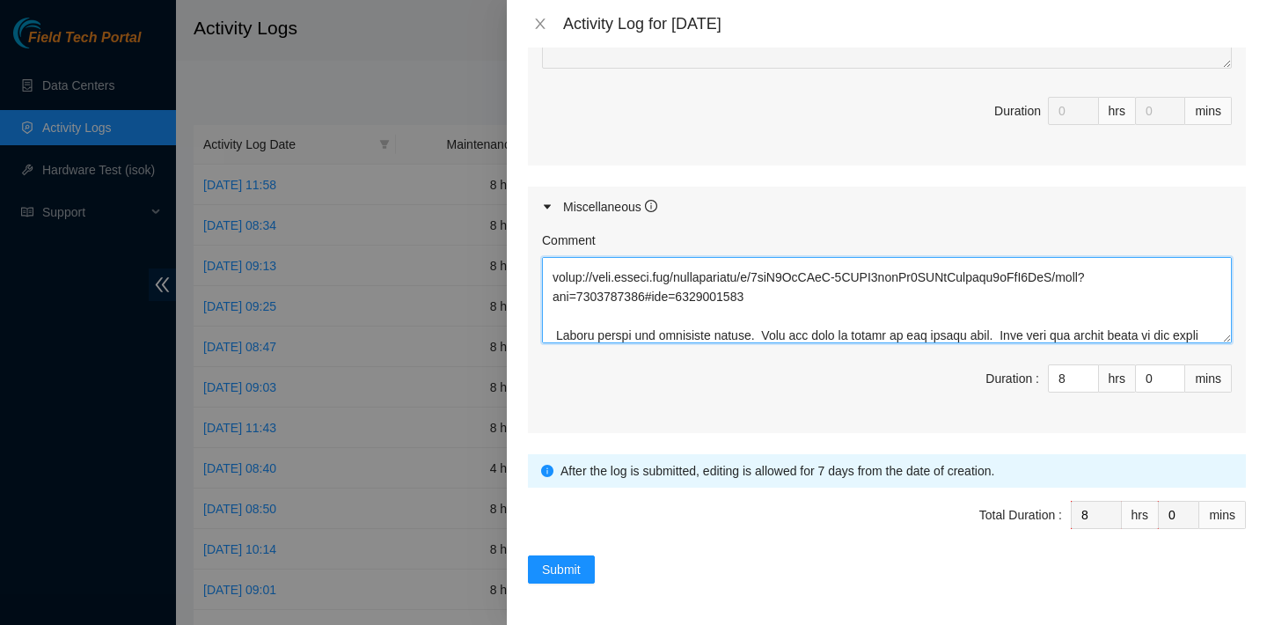
scroll to position [19, 0]
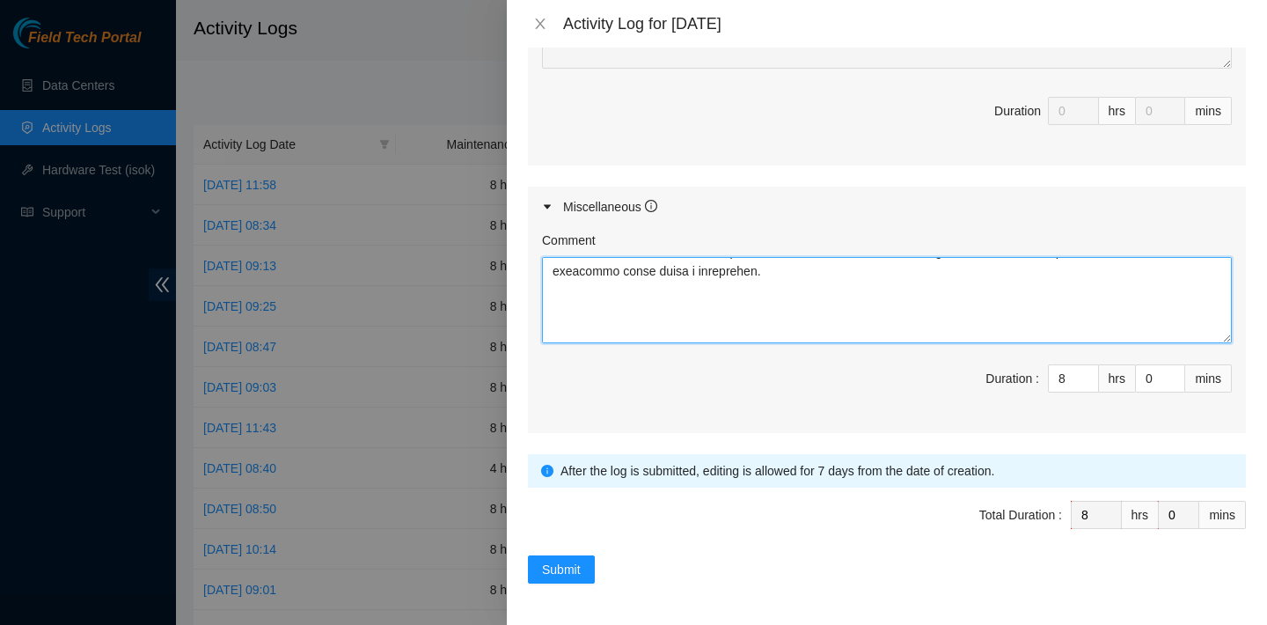
click at [578, 307] on textarea "Comment" at bounding box center [887, 300] width 690 height 86
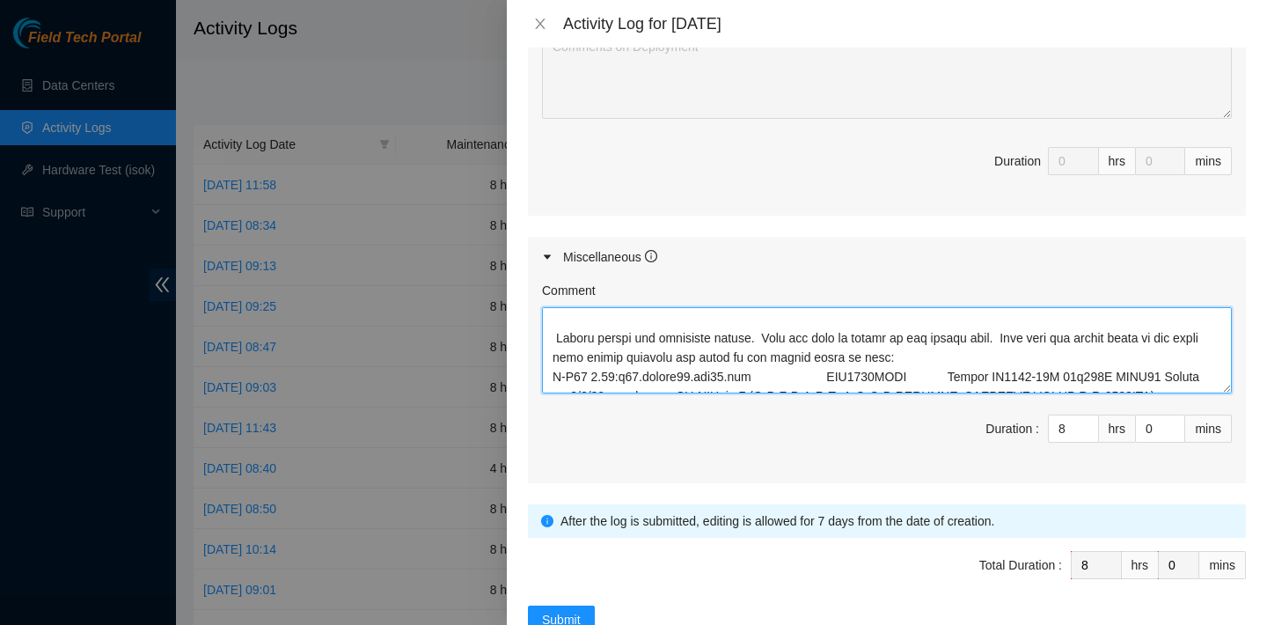
scroll to position [100, 0]
click at [560, 337] on textarea "Comment" at bounding box center [887, 350] width 690 height 86
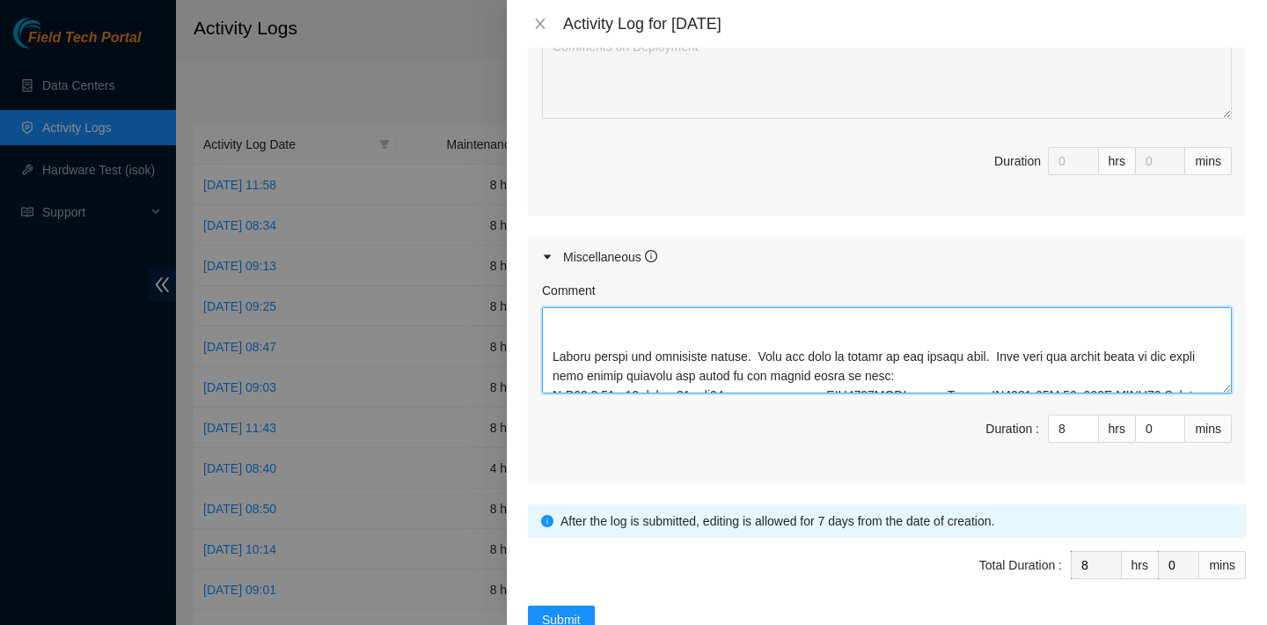
scroll to position [216, 0]
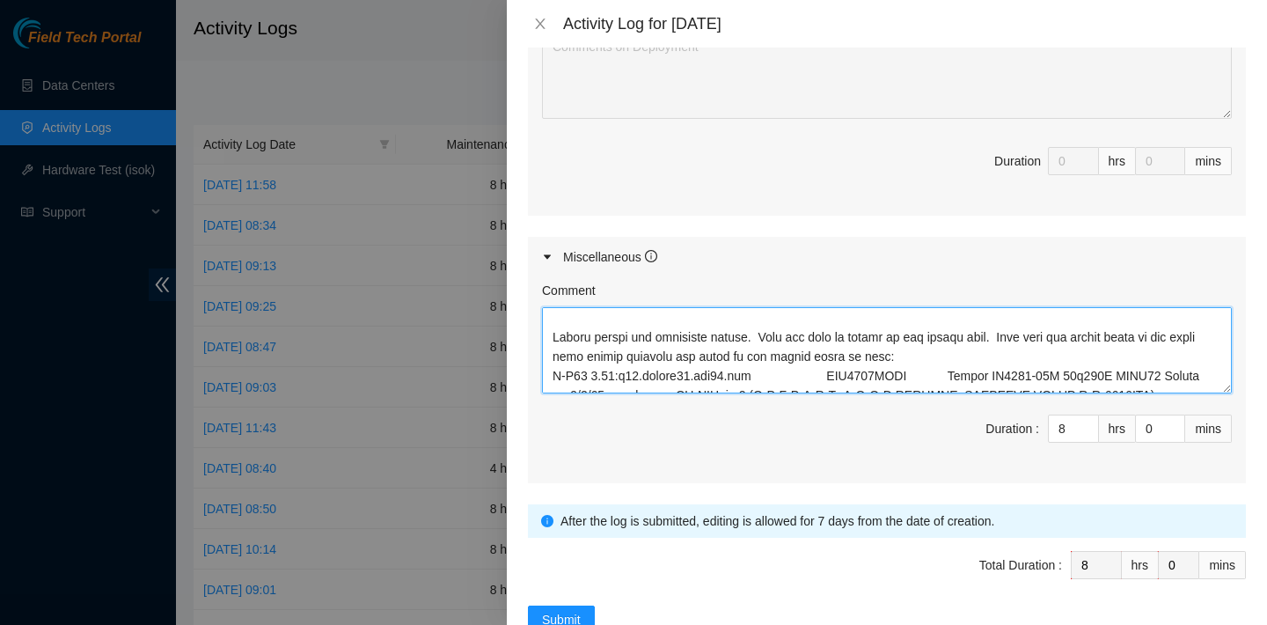
click at [552, 322] on textarea "Comment" at bounding box center [887, 350] width 690 height 86
paste textarea "DP85386 / DP85387"
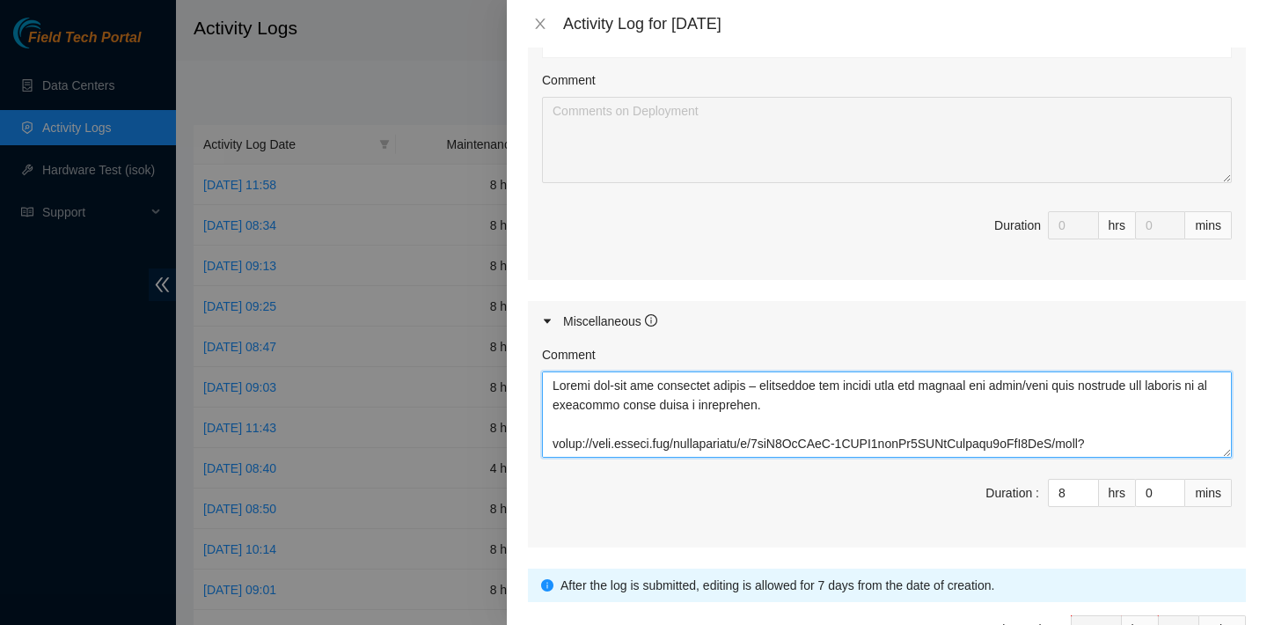
scroll to position [693, 0]
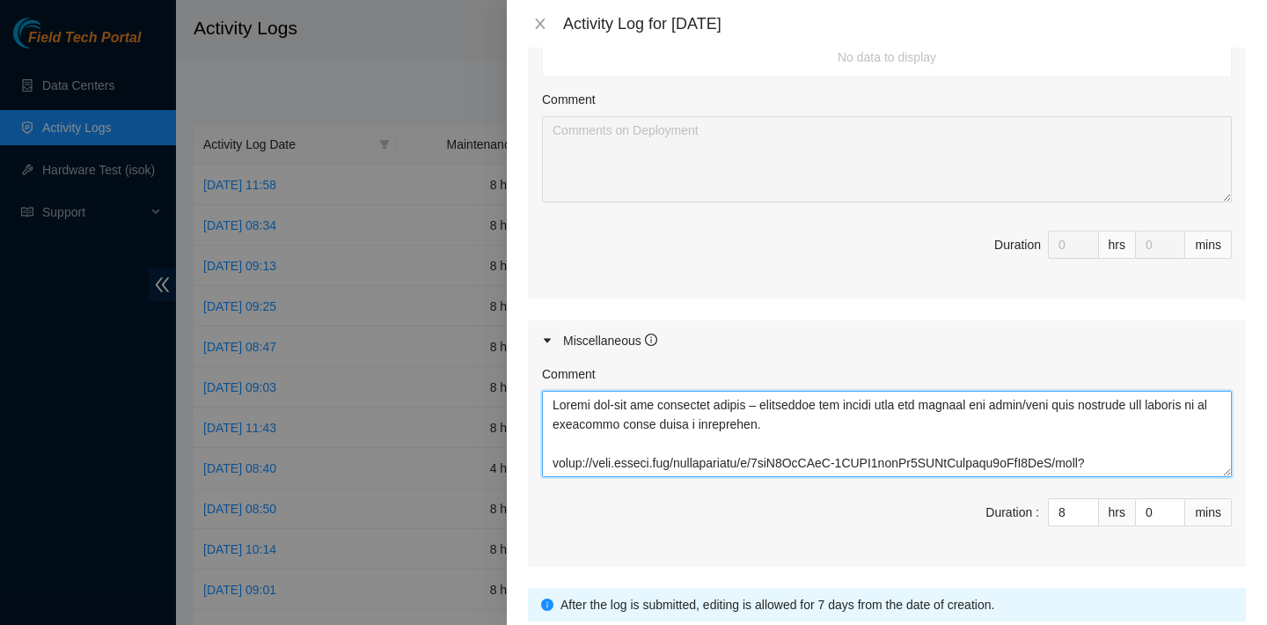
click at [551, 402] on textarea "Comment" at bounding box center [887, 434] width 690 height 86
click at [556, 406] on textarea "Comment" at bounding box center [887, 434] width 690 height 86
paste textarea "DP81248 at Databank and QTS"
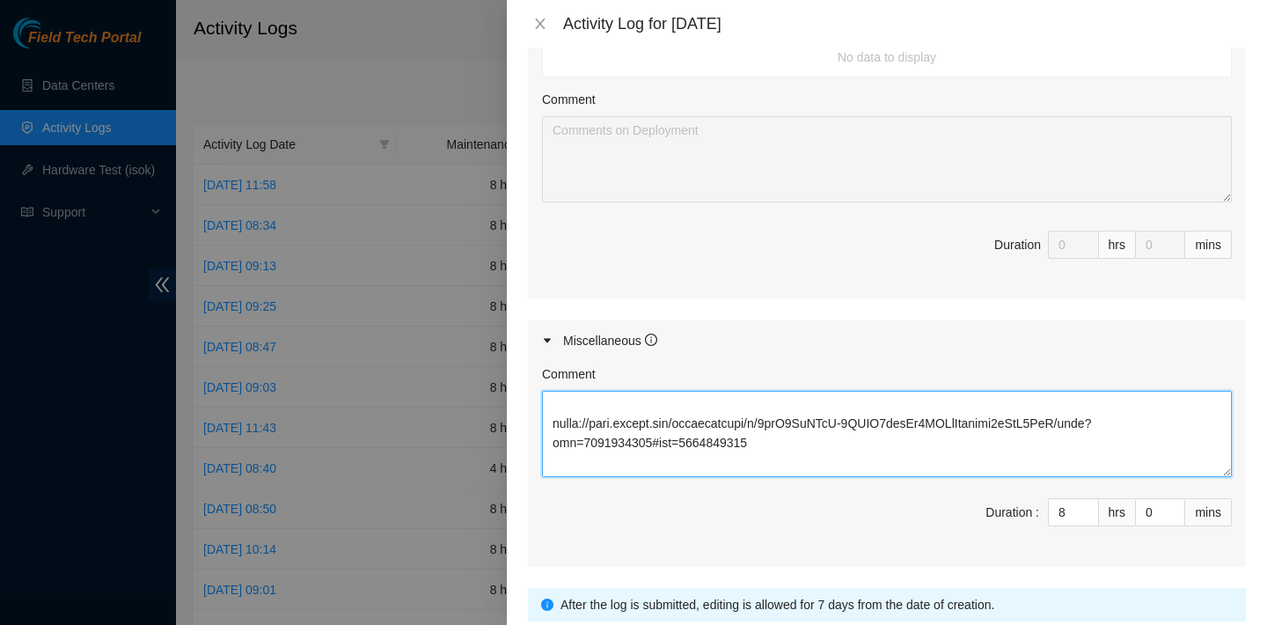
click at [569, 407] on textarea "Comment" at bounding box center [887, 434] width 690 height 86
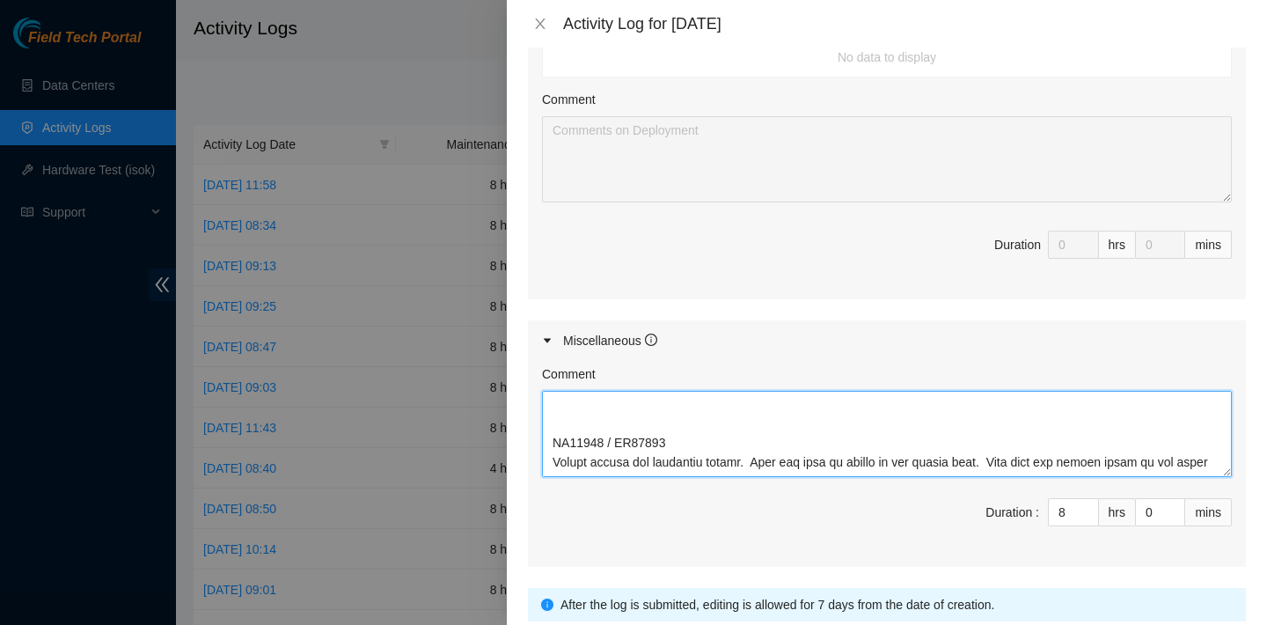
click at [594, 406] on textarea "Comment" at bounding box center [887, 434] width 690 height 86
click at [690, 442] on textarea "Comment" at bounding box center [887, 434] width 690 height 86
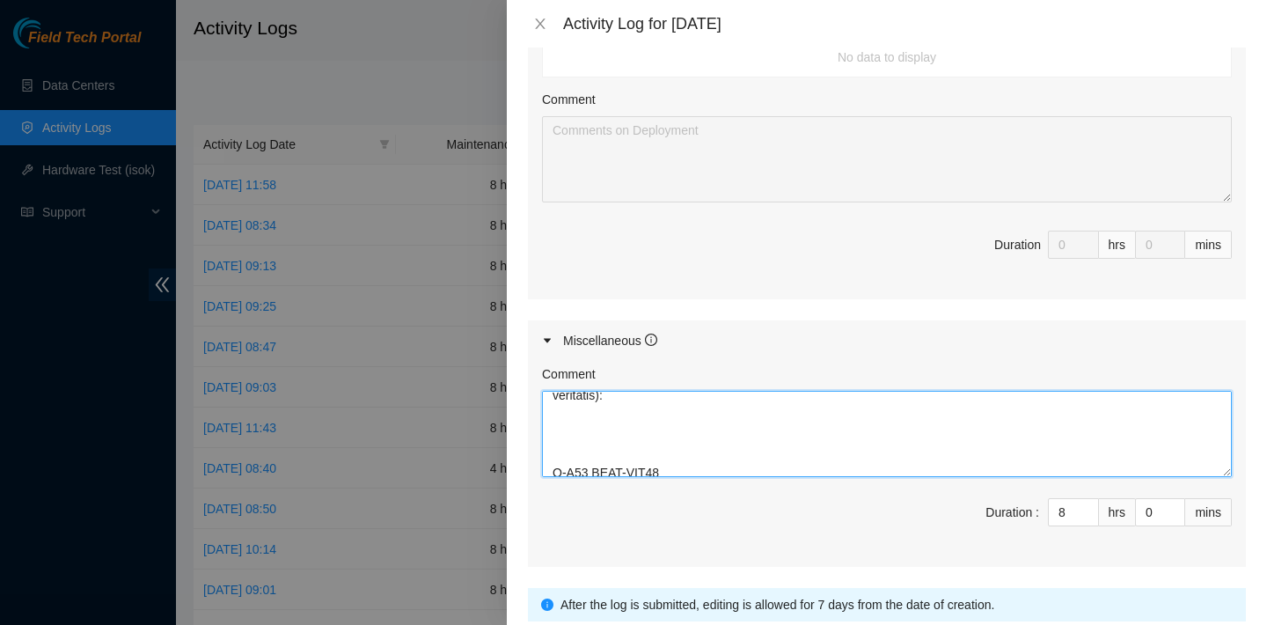
scroll to position [826, 0]
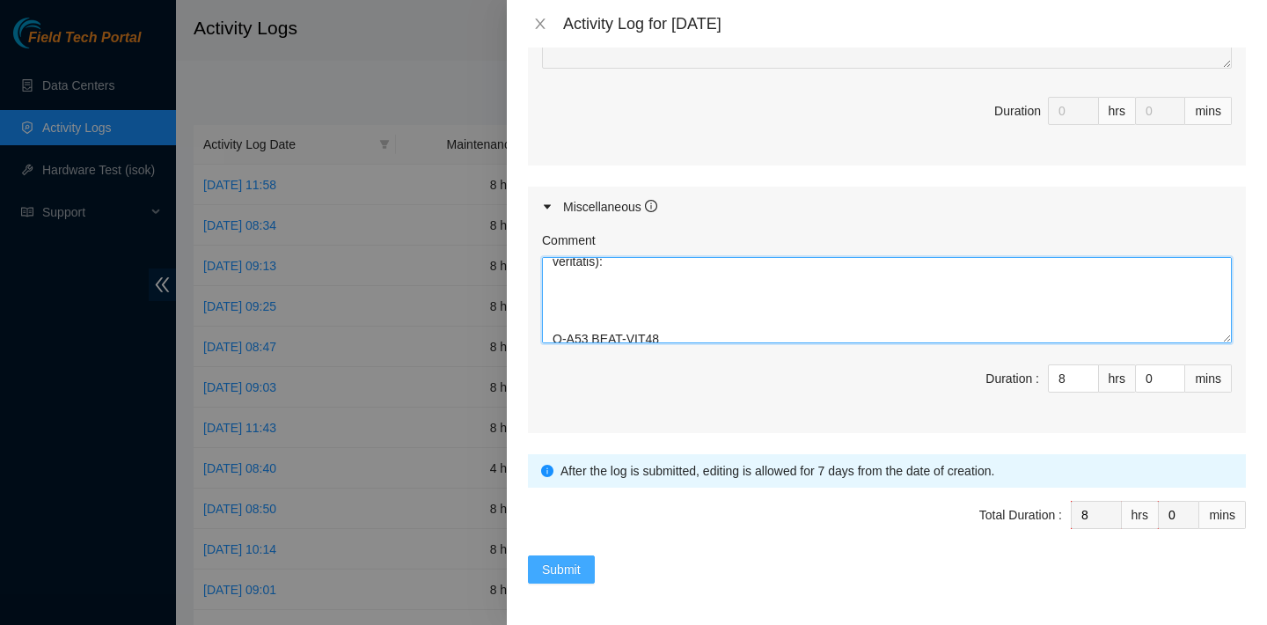
type textarea "DP81248 at Databank and QTS Please pre-run the following fibers – connecting th…"
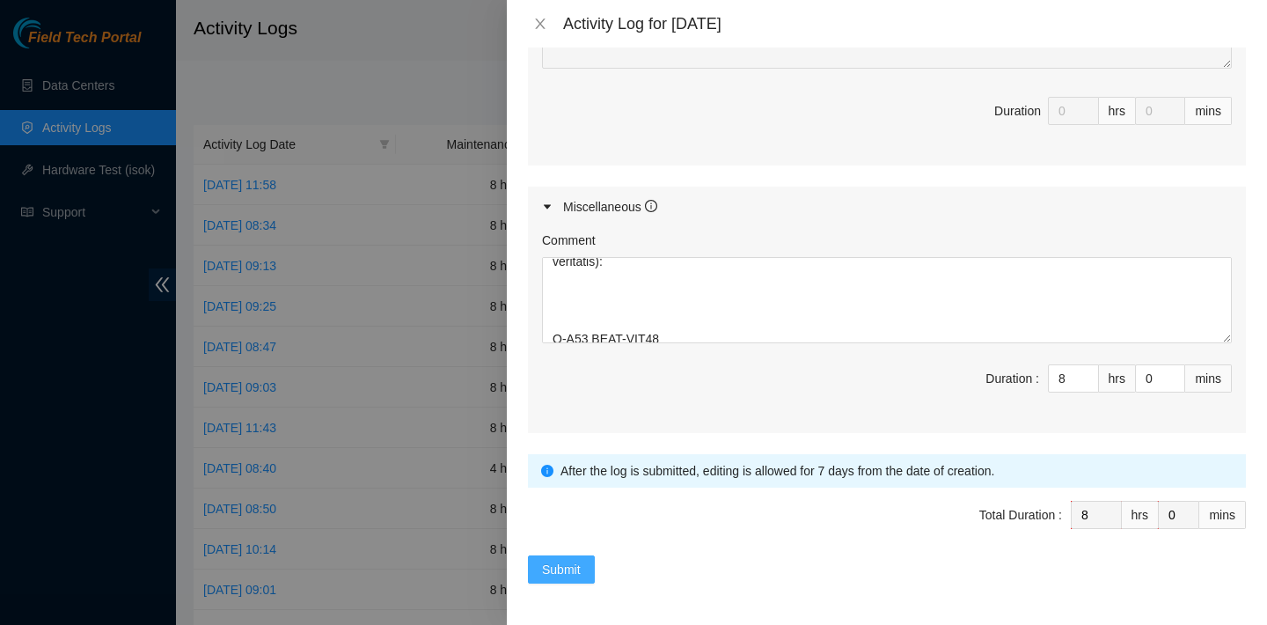
click at [579, 563] on span "Submit" at bounding box center [561, 569] width 39 height 19
